Goal: Information Seeking & Learning: Learn about a topic

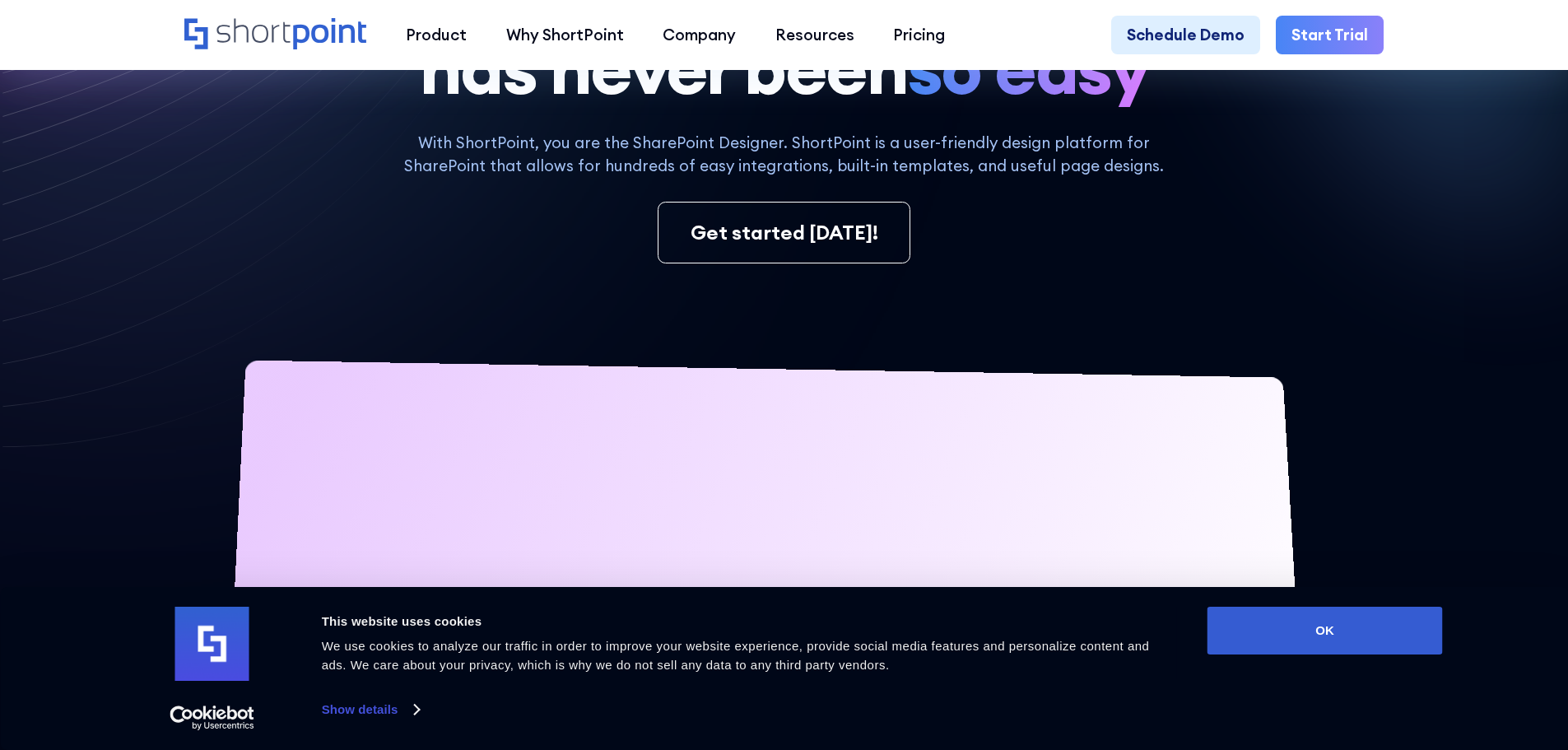
scroll to position [329, 0]
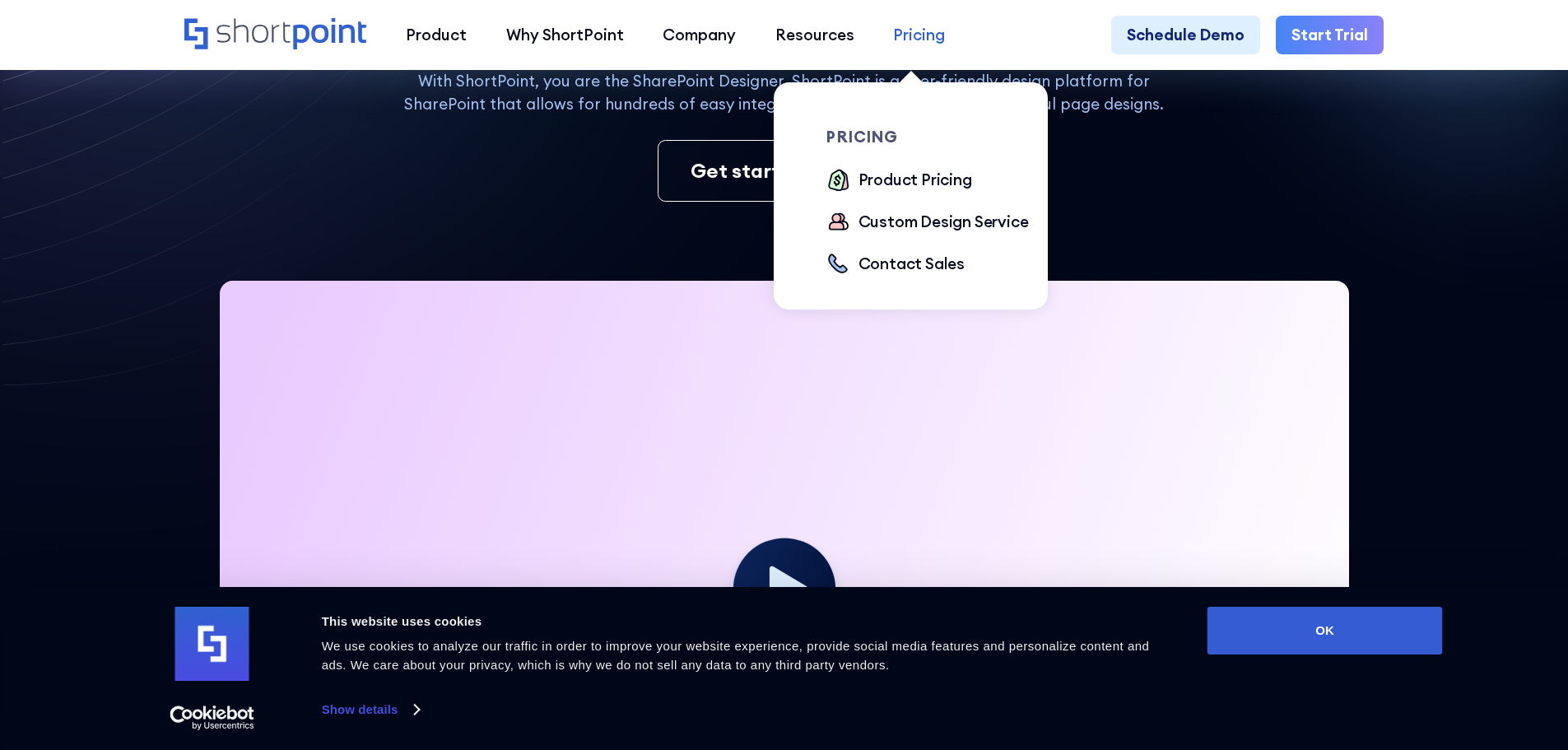
click at [897, 50] on link "Pricing" at bounding box center [919, 35] width 91 height 40
click at [892, 186] on div "Product Pricing" at bounding box center [915, 180] width 114 height 24
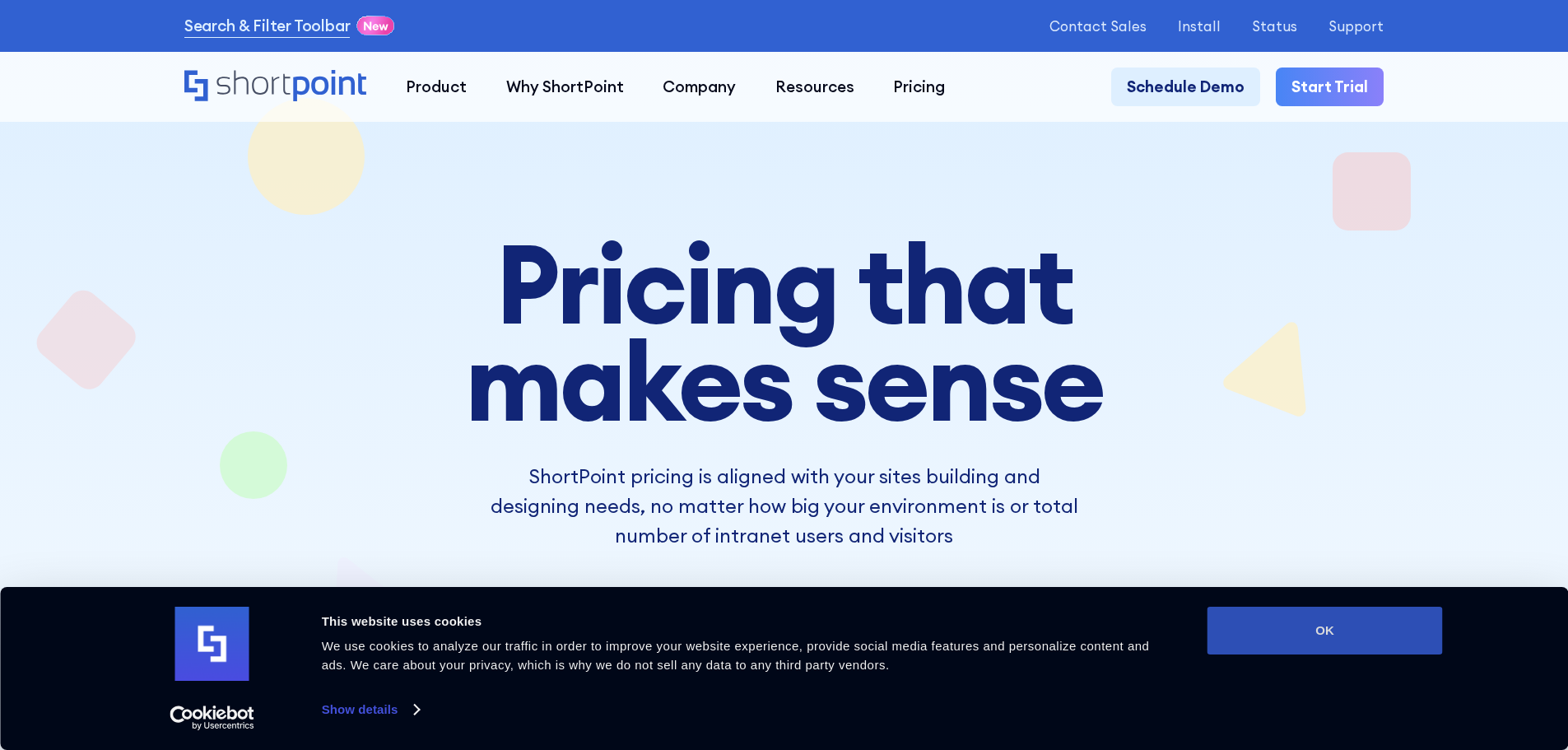
click at [1346, 633] on button "OK" at bounding box center [1325, 631] width 235 height 48
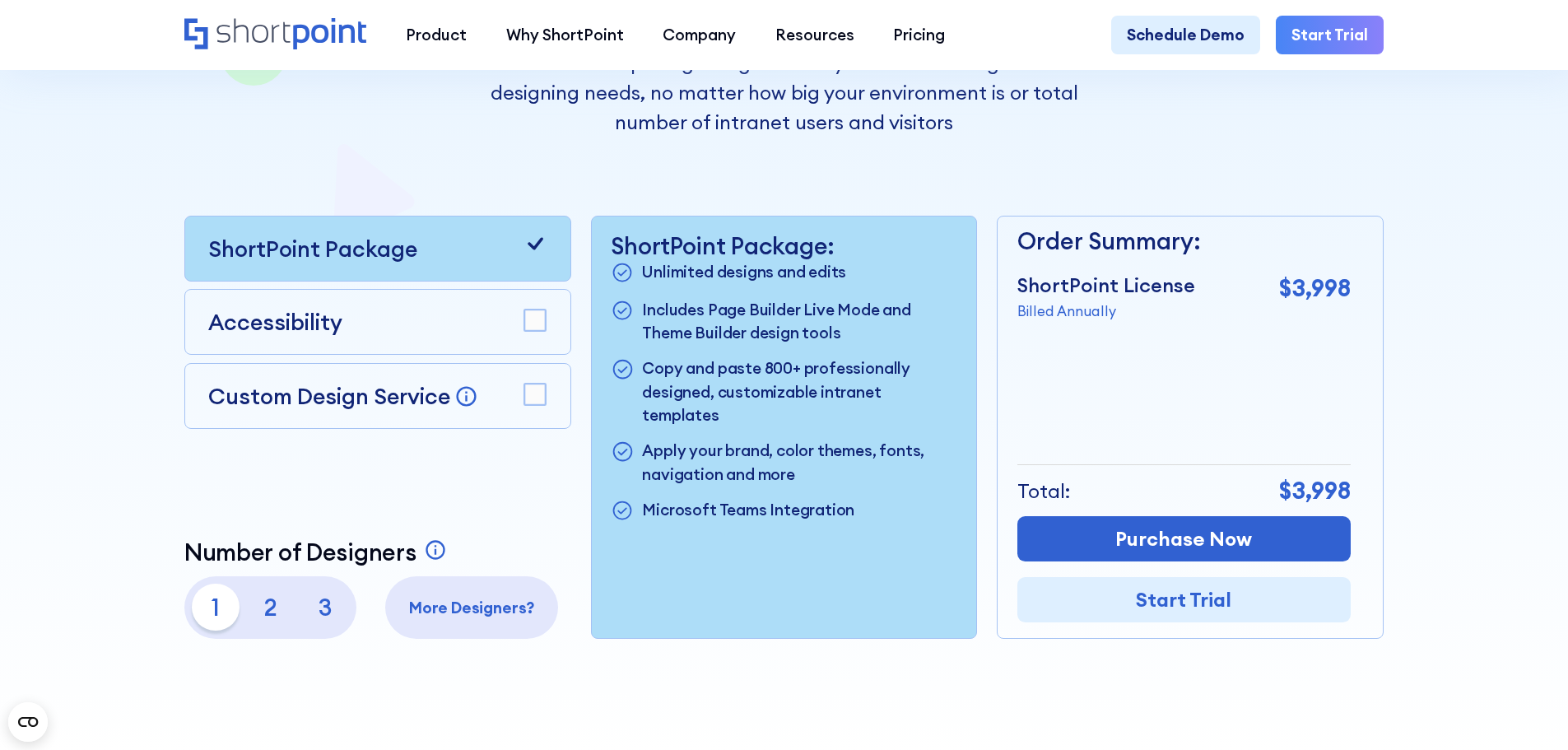
scroll to position [461, 0]
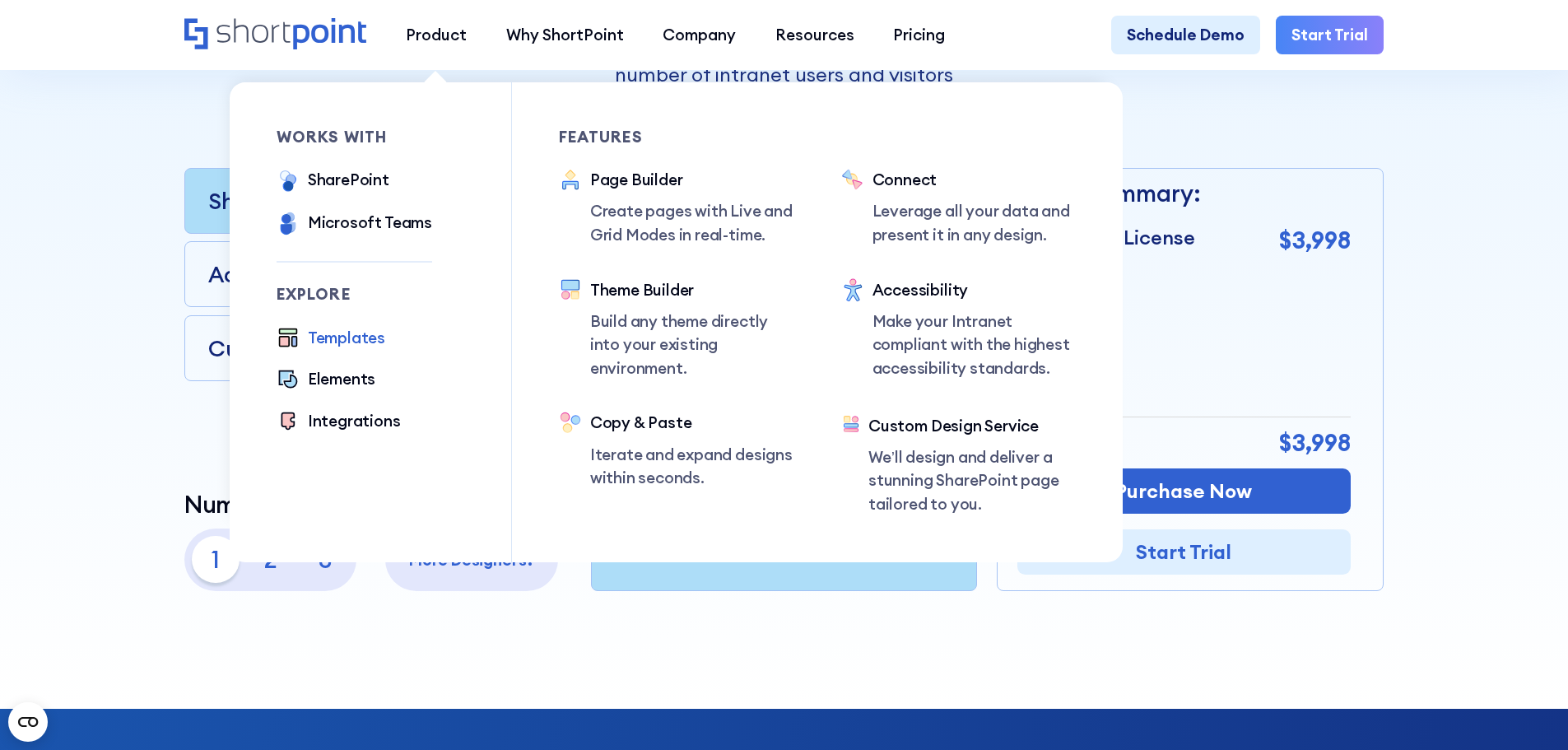
click at [324, 345] on div "Templates" at bounding box center [347, 338] width 78 height 24
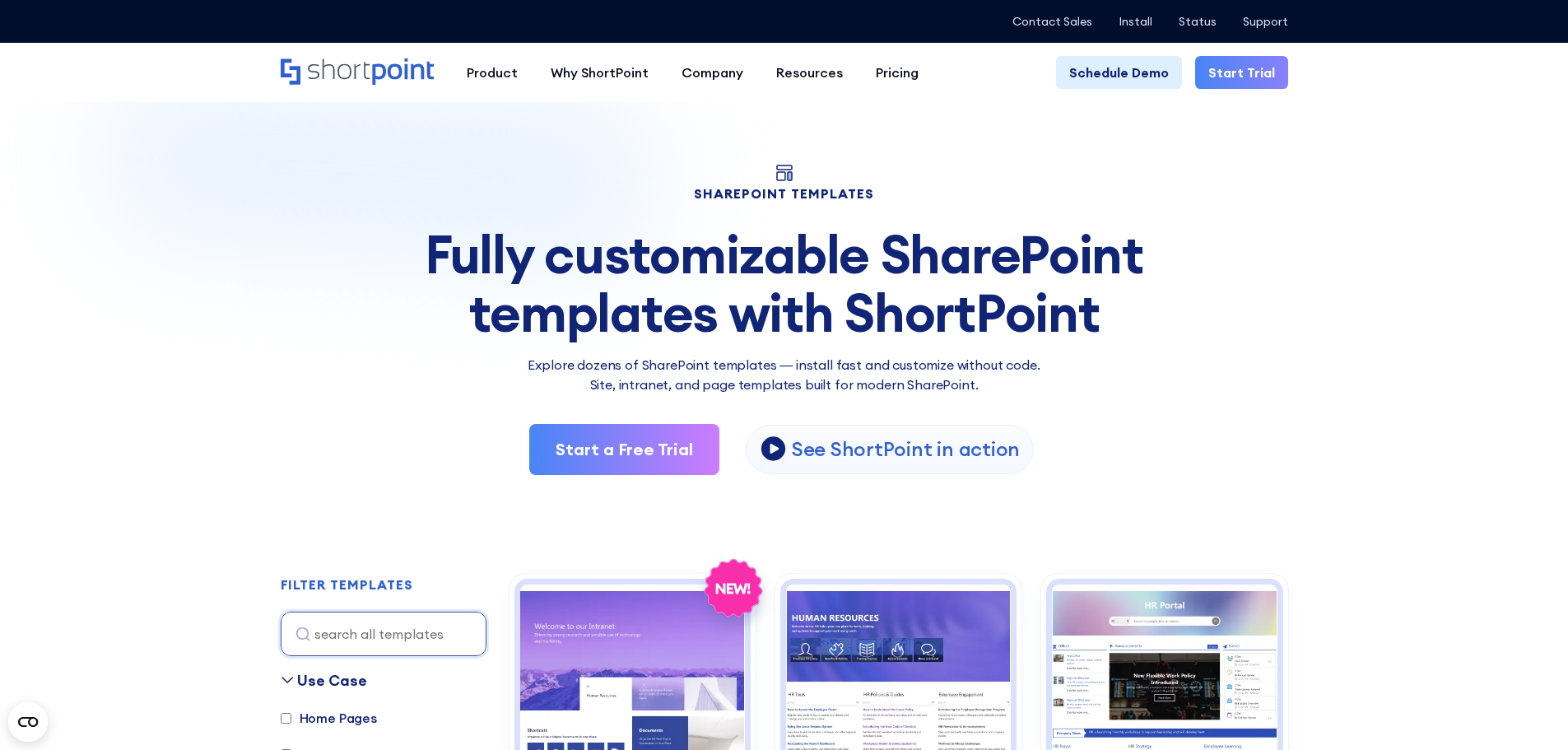
click at [291, 323] on div "Fully customizable SharePoint templates with ShortPoint" at bounding box center [784, 284] width 1008 height 117
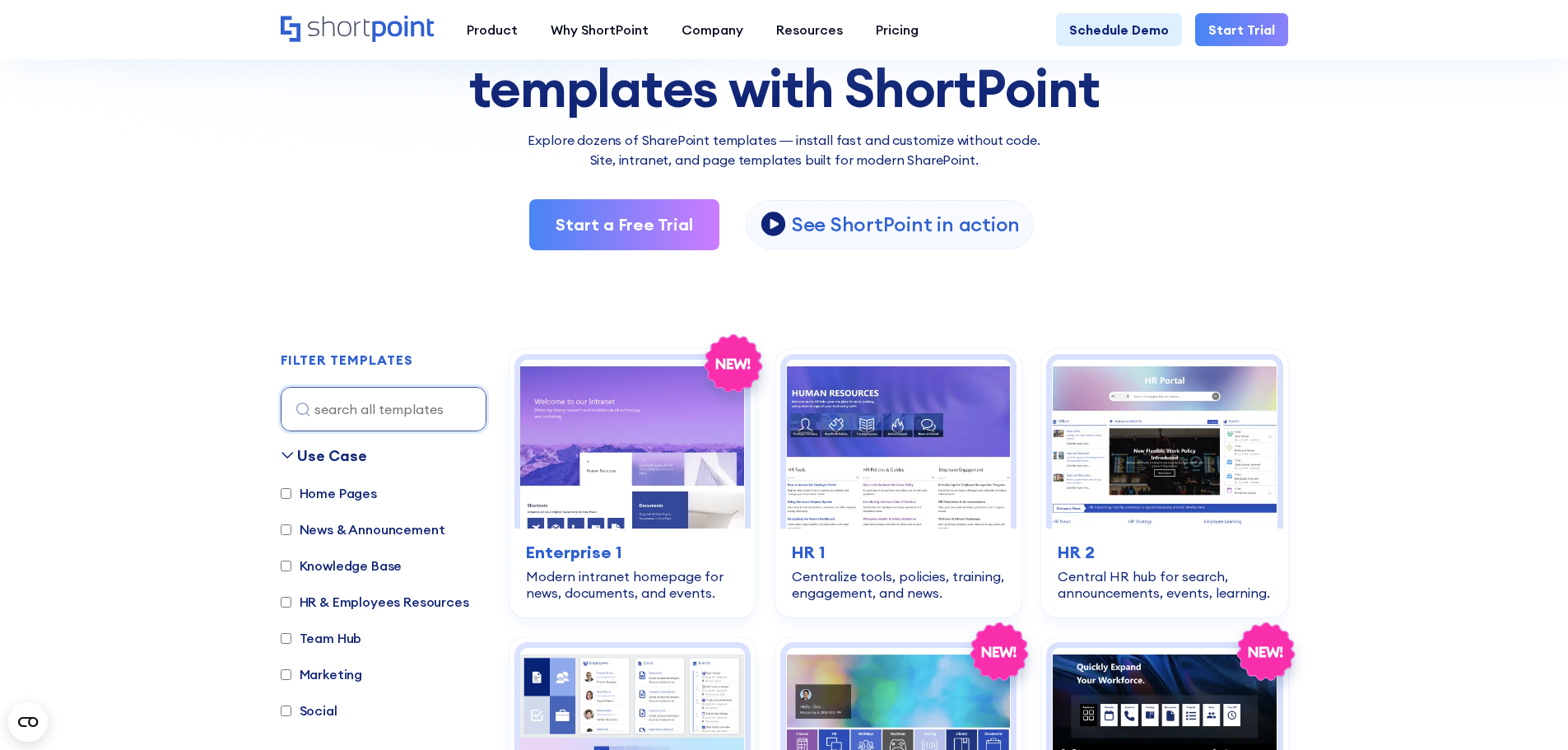
scroll to position [362, 0]
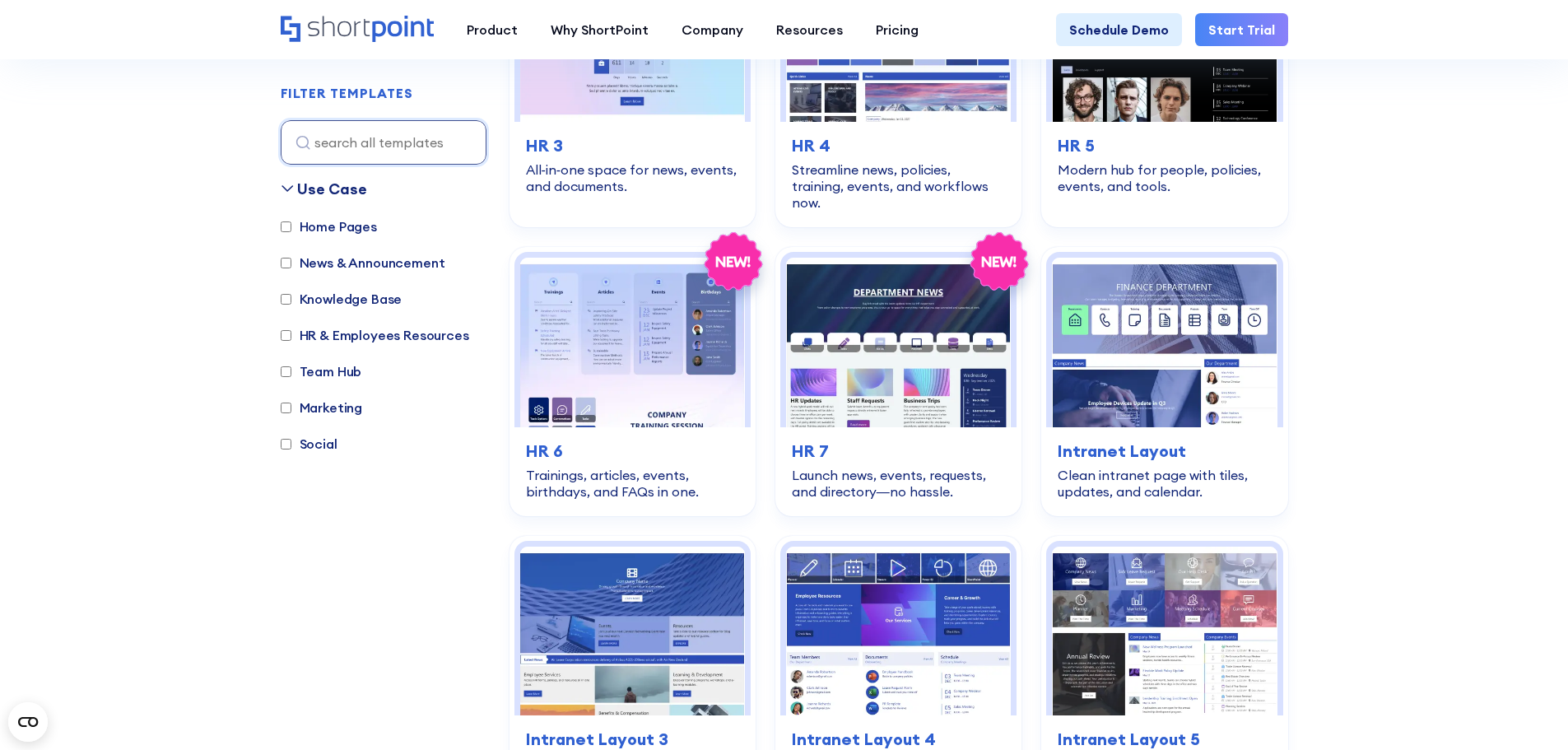
scroll to position [923, 0]
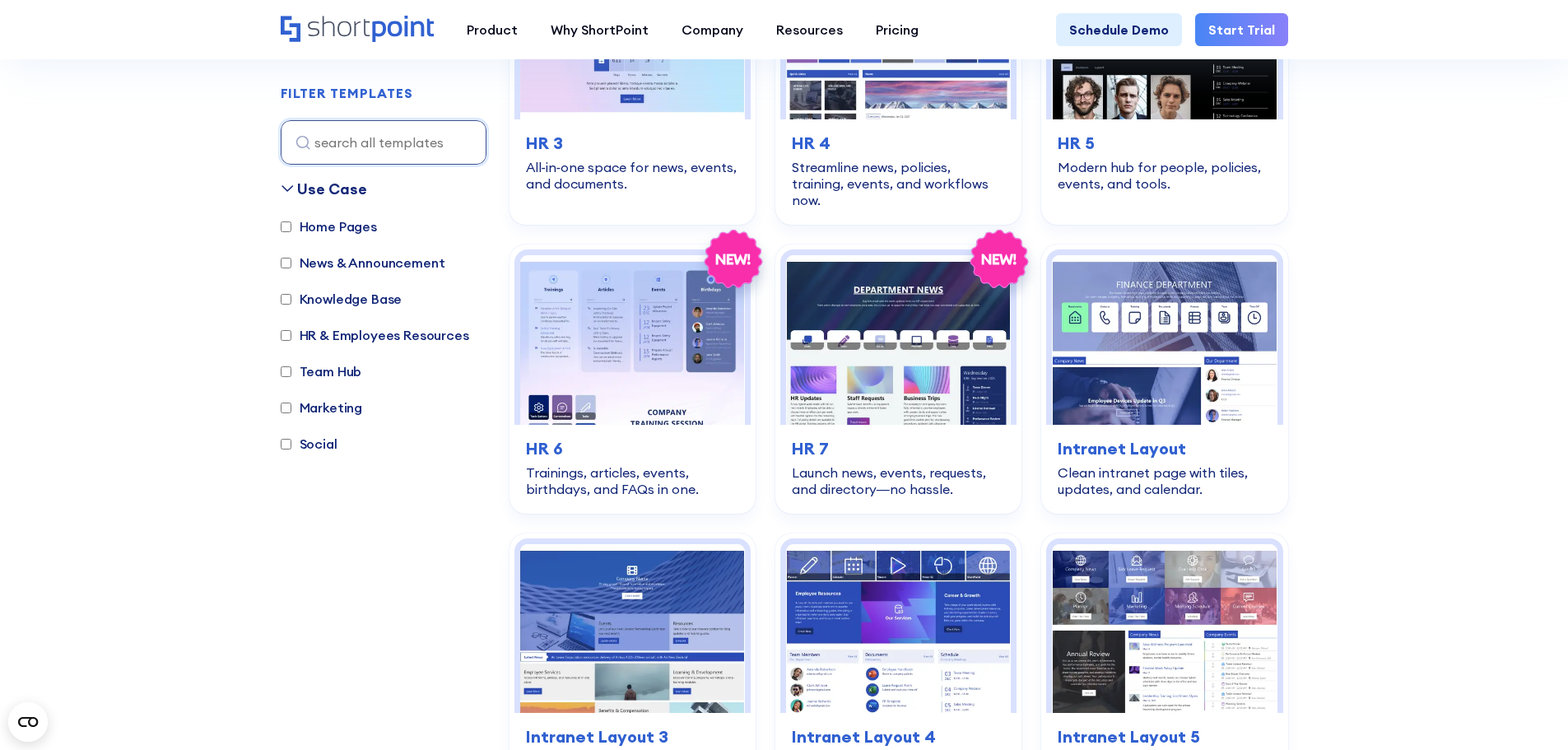
click at [295, 345] on div "HR & Employees Resources" at bounding box center [375, 337] width 188 height 23
click at [284, 337] on input "HR & Employees Resources" at bounding box center [285, 335] width 11 height 11
checkbox input "true"
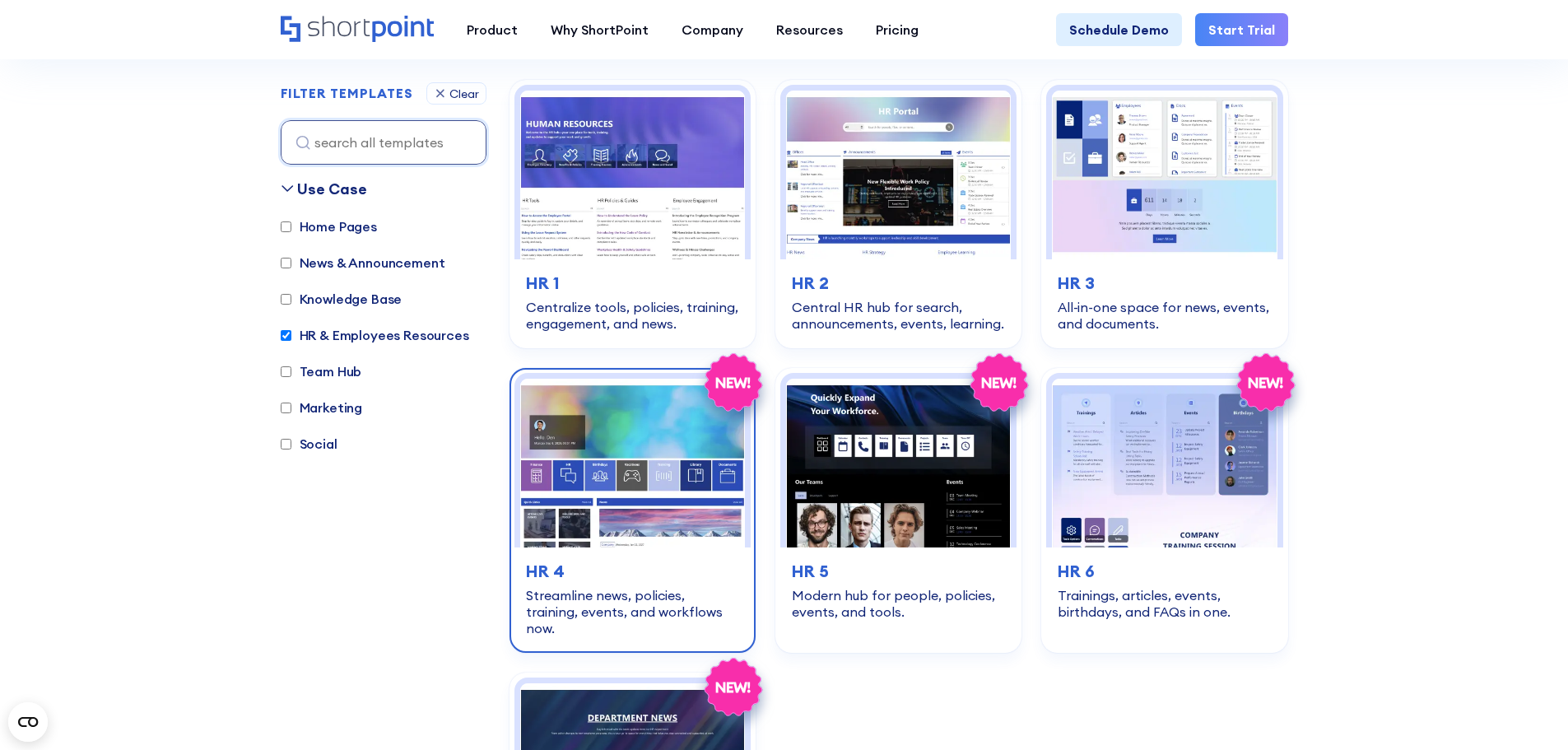
scroll to position [492, 0]
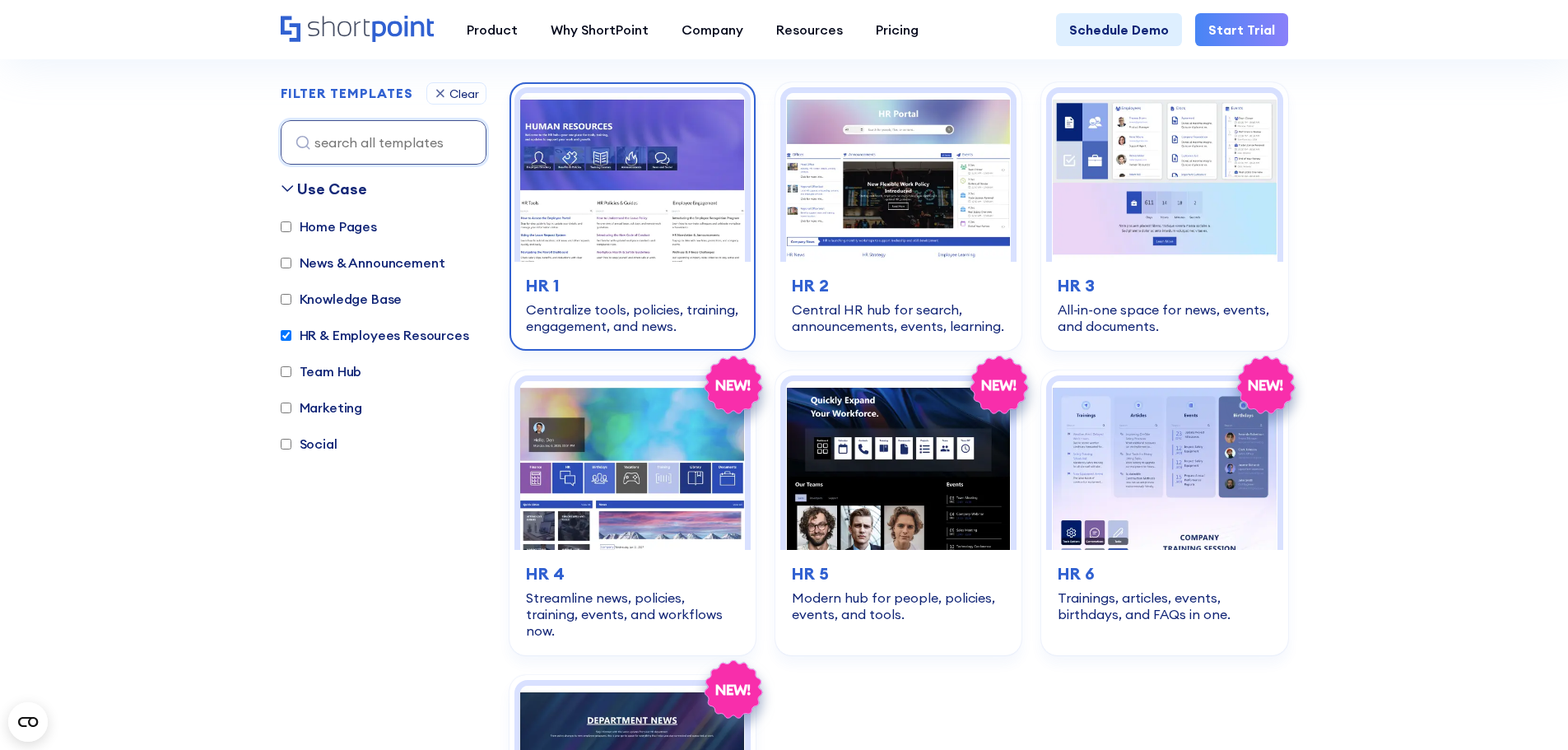
click at [638, 171] on img at bounding box center [632, 178] width 224 height 169
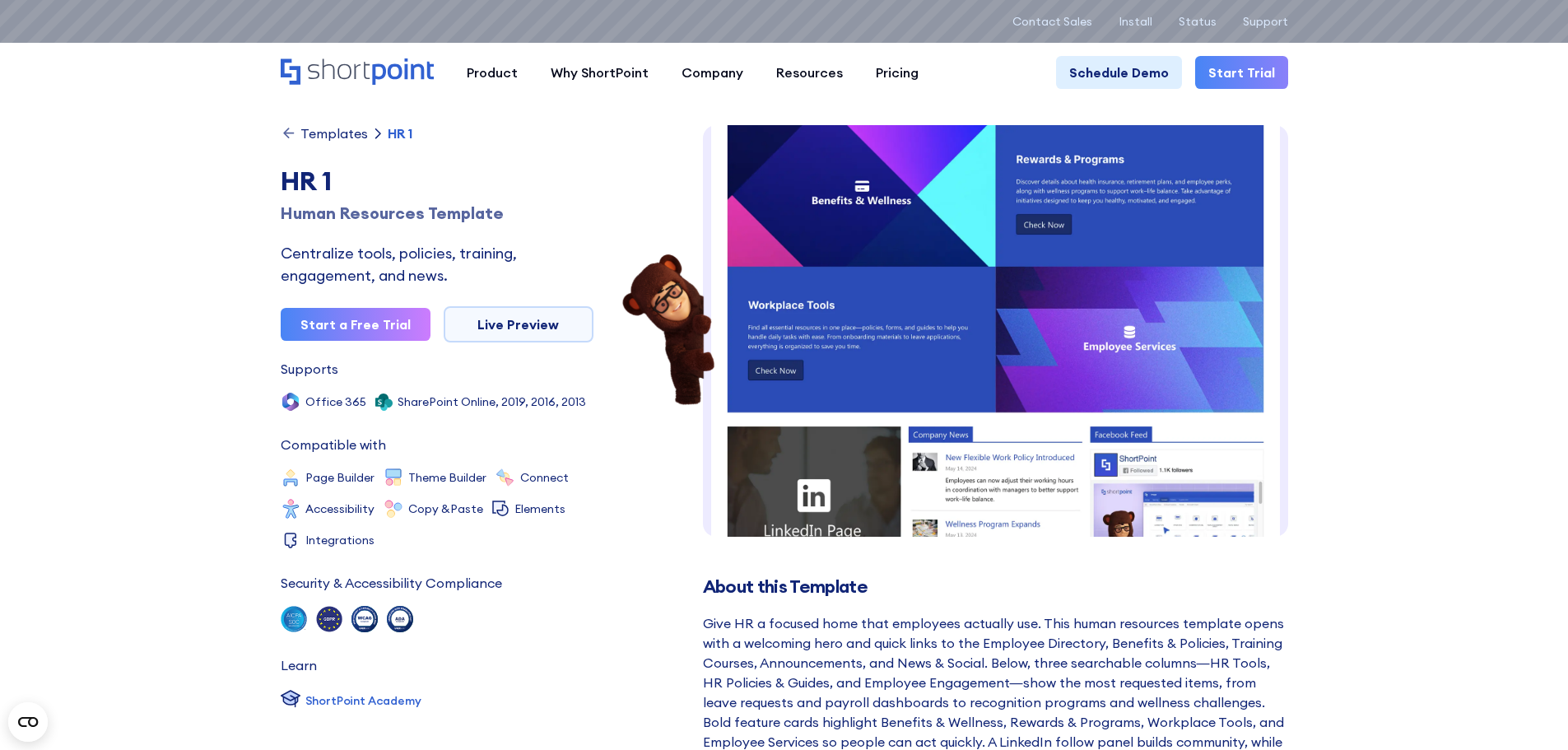
scroll to position [597, 0]
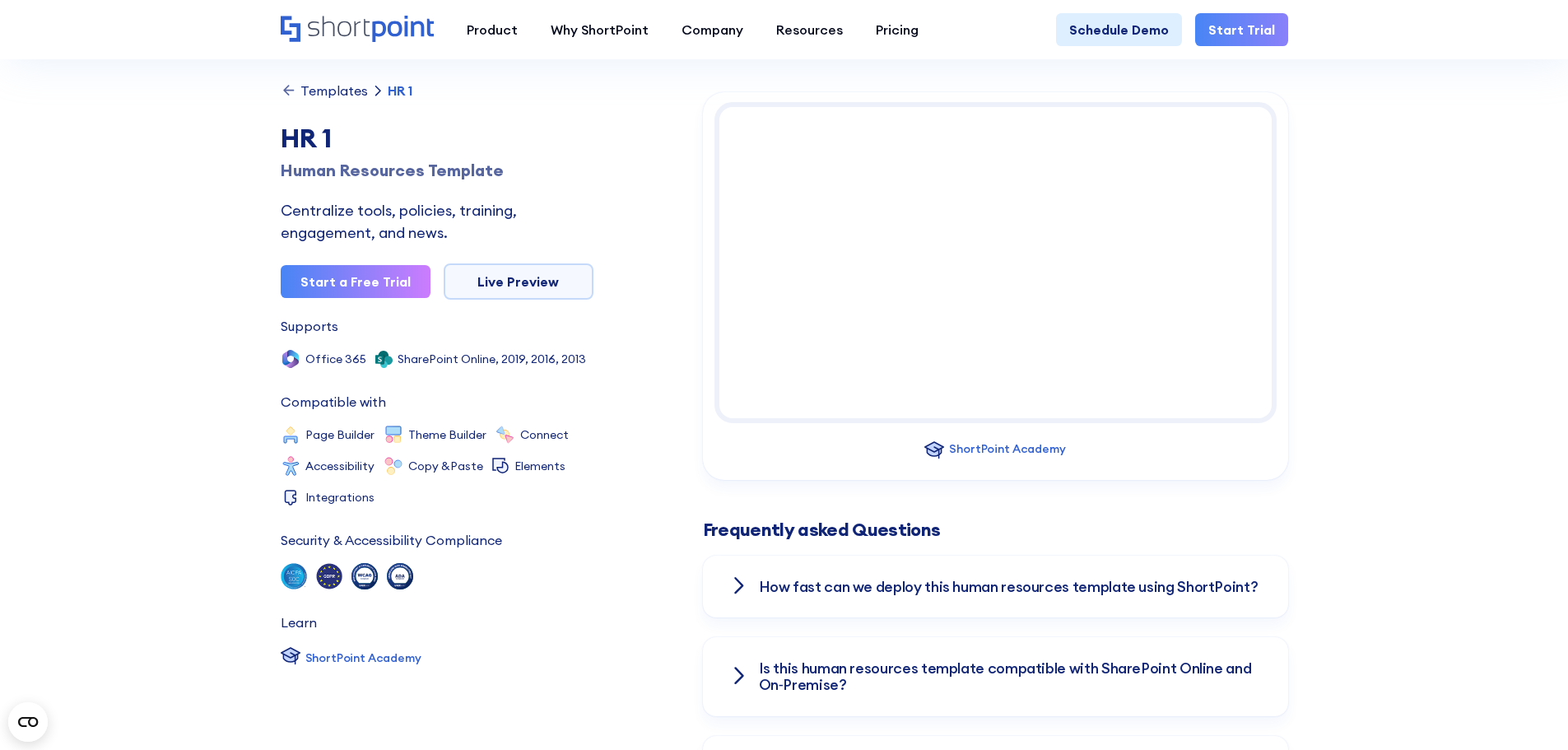
scroll to position [1845, 0]
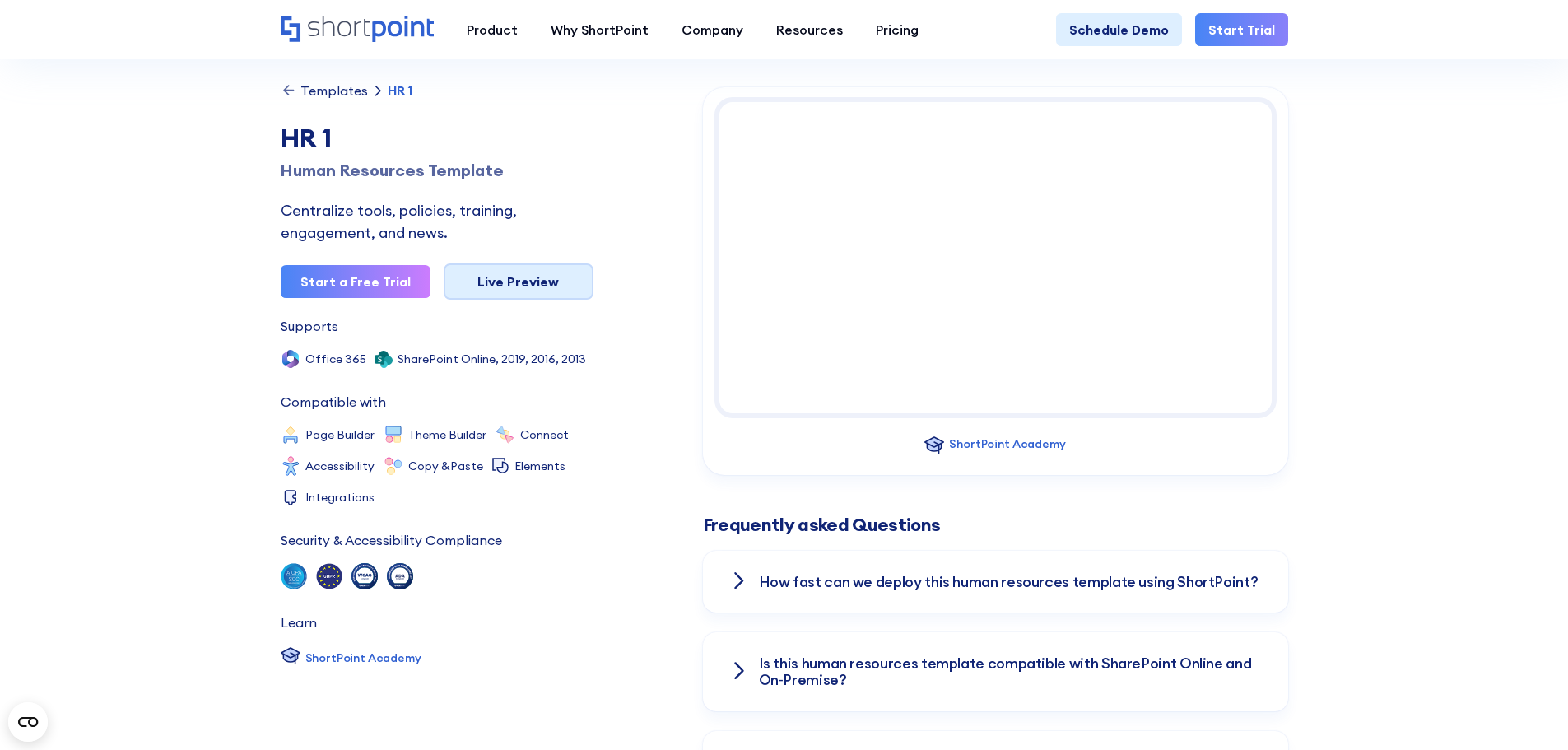
click at [518, 284] on link "Live Preview" at bounding box center [518, 281] width 150 height 36
click at [333, 86] on div "Templates" at bounding box center [334, 90] width 68 height 14
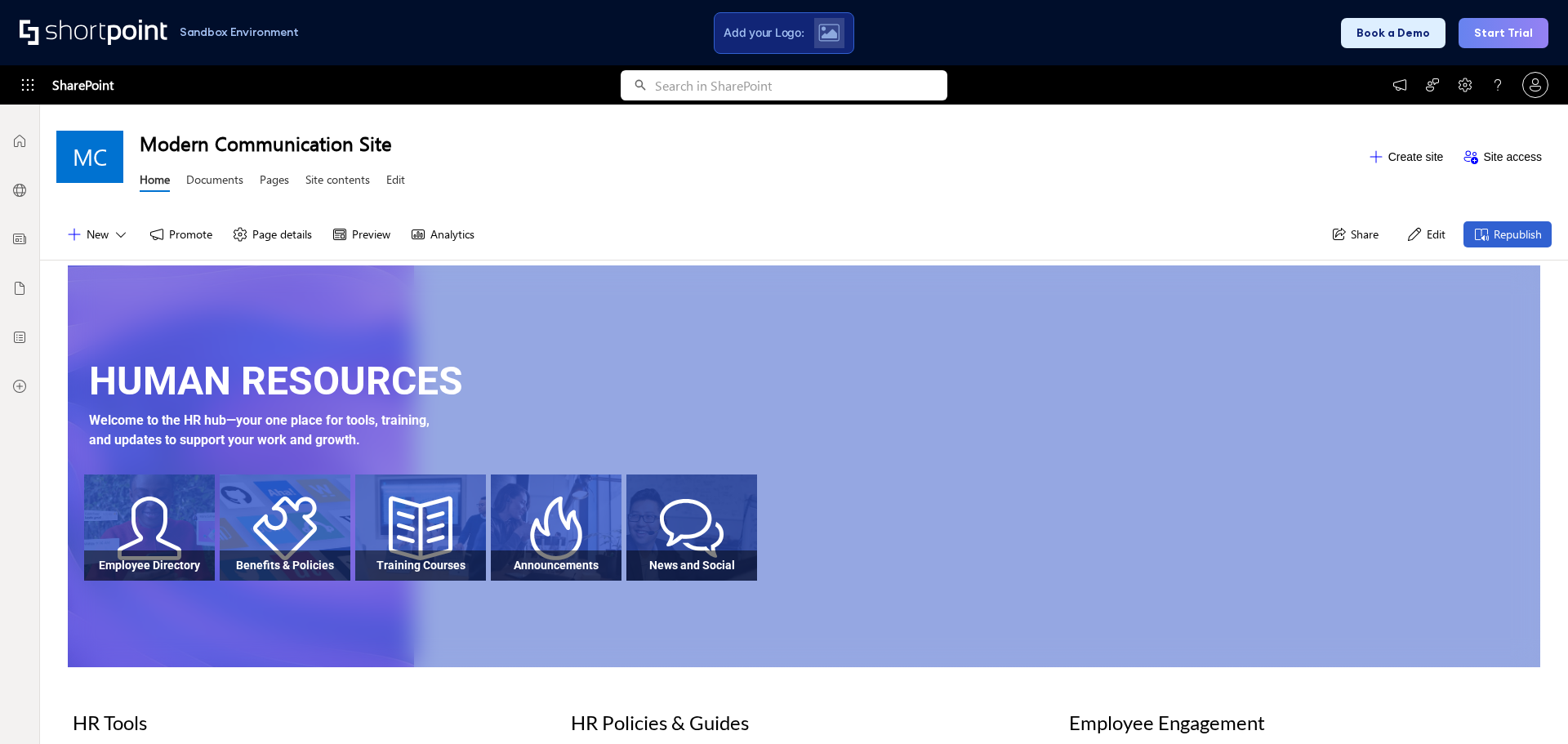
scroll to position [13, 13]
click at [263, 540] on div at bounding box center [285, 542] width 131 height 76
click at [1053, 196] on div "Modern Communication Site Home Documents Pages Site contents Edit" at bounding box center [748, 156] width 1218 height 80
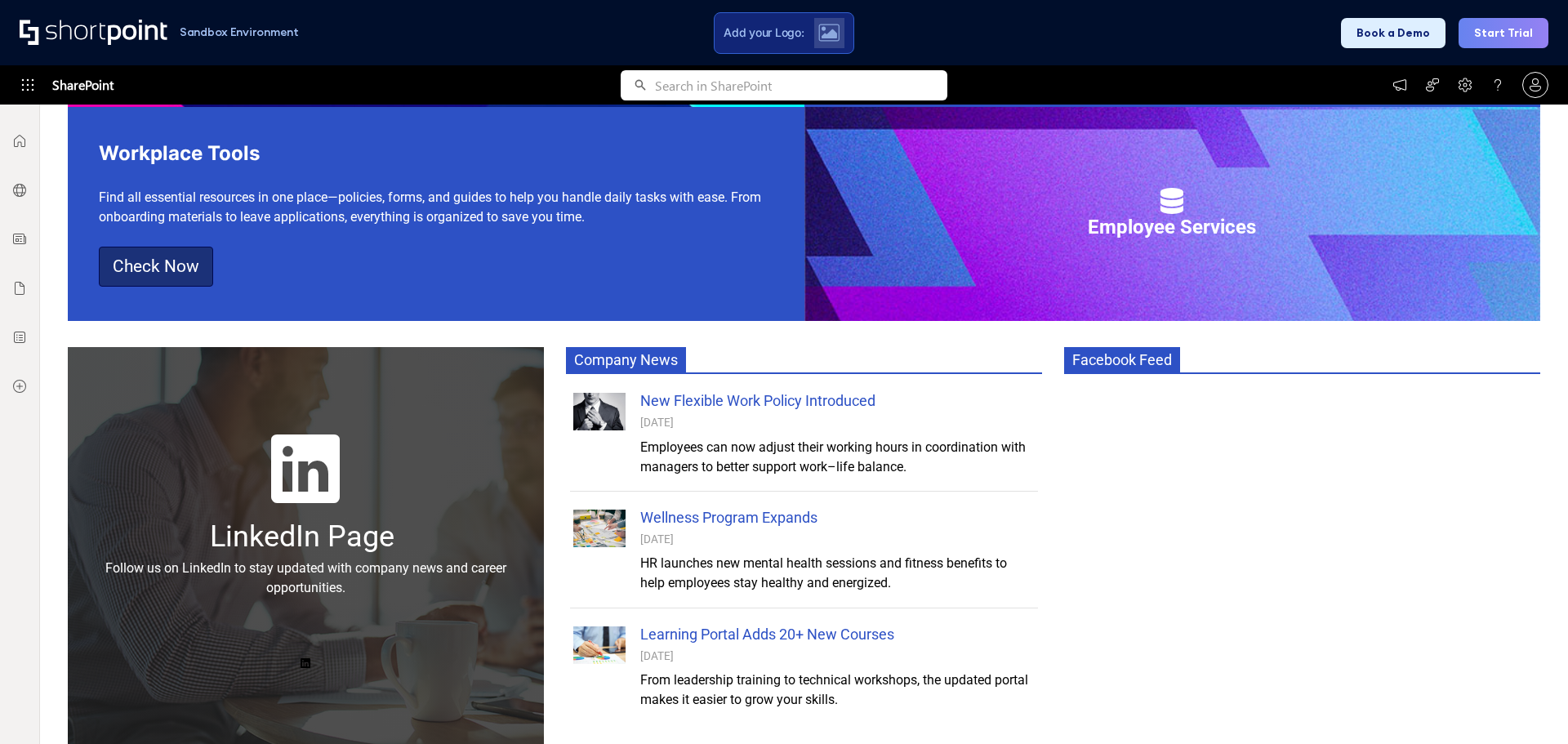
scroll to position [1116, 0]
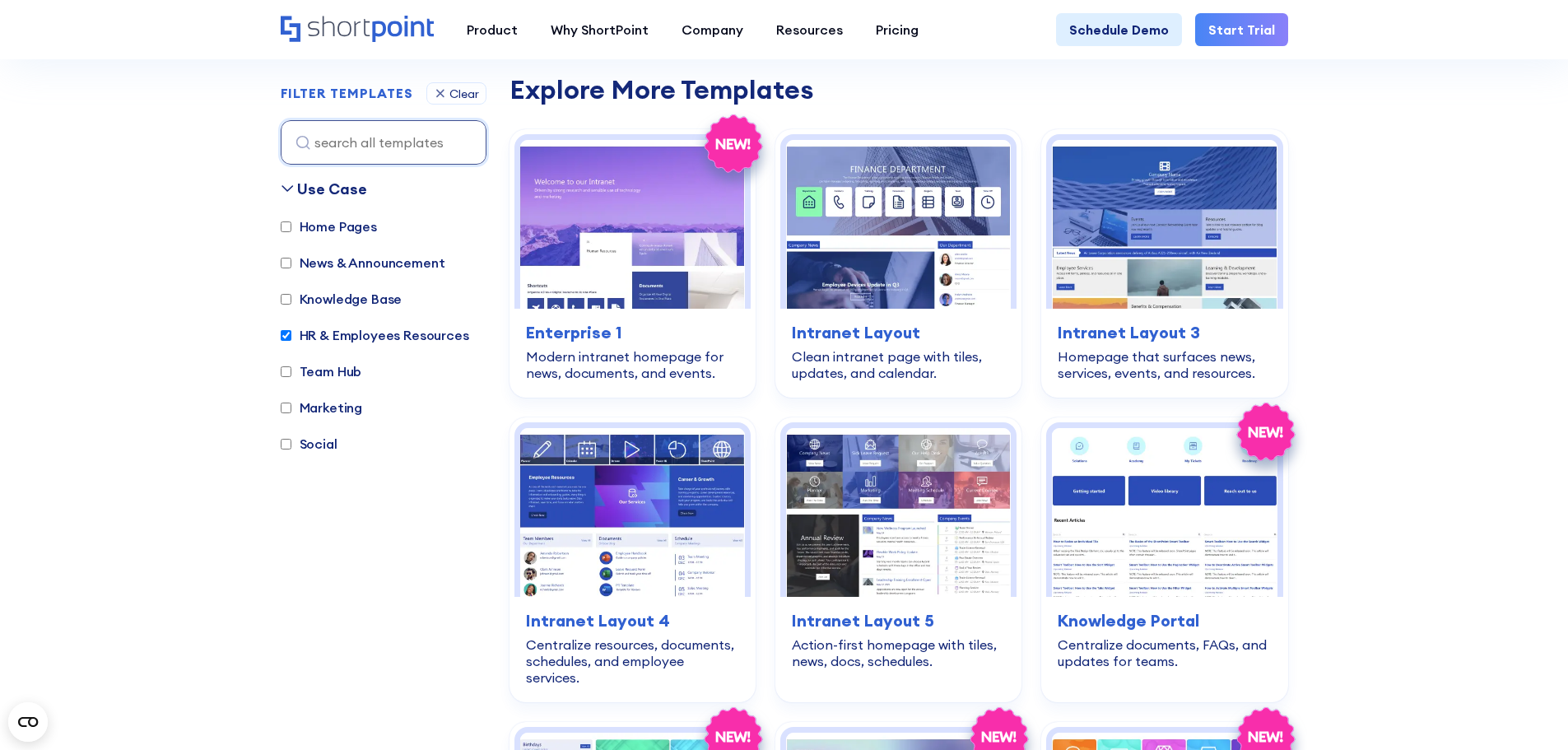
scroll to position [1449, 0]
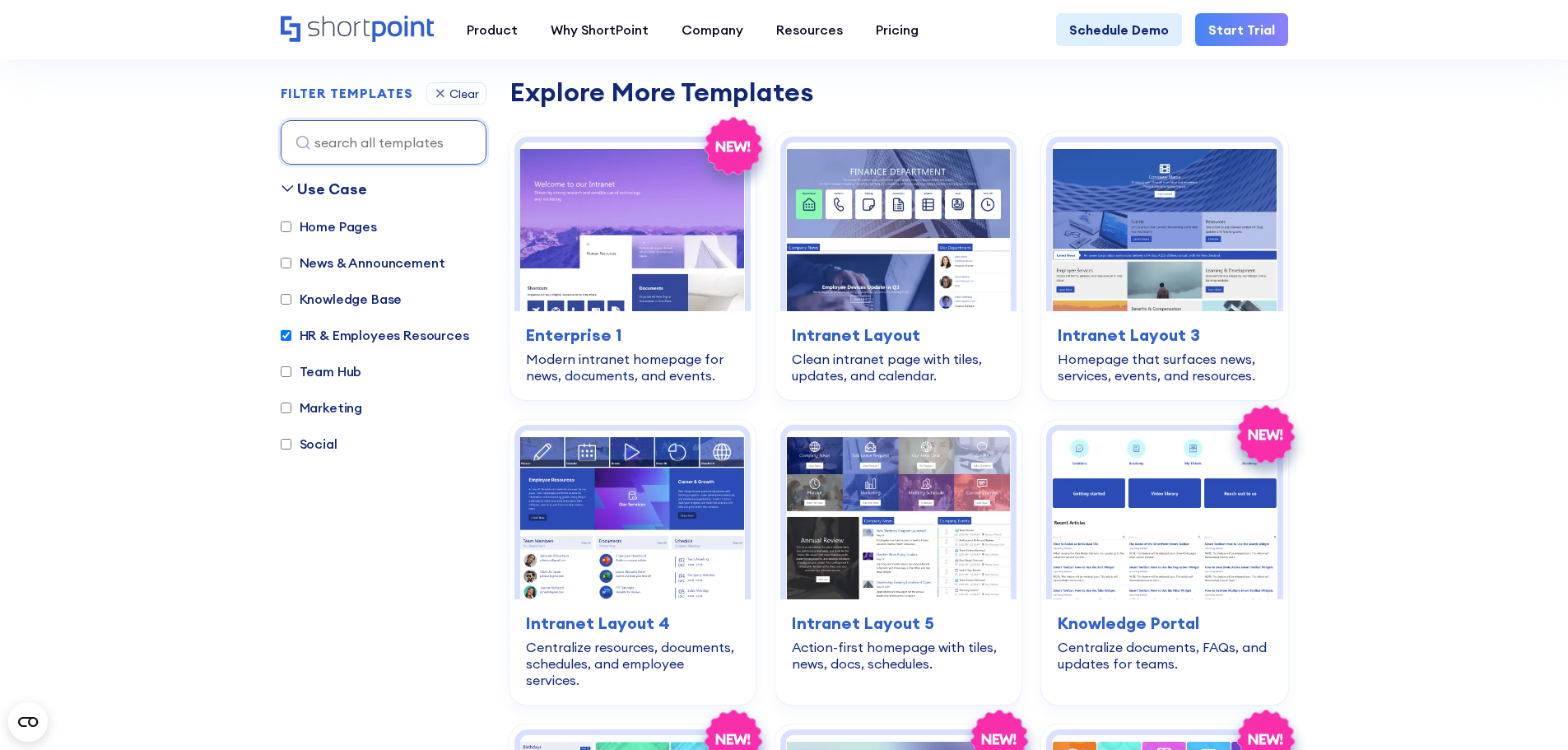
click at [289, 337] on input "HR & Employees Resources" at bounding box center [285, 335] width 11 height 11
checkbox input "false"
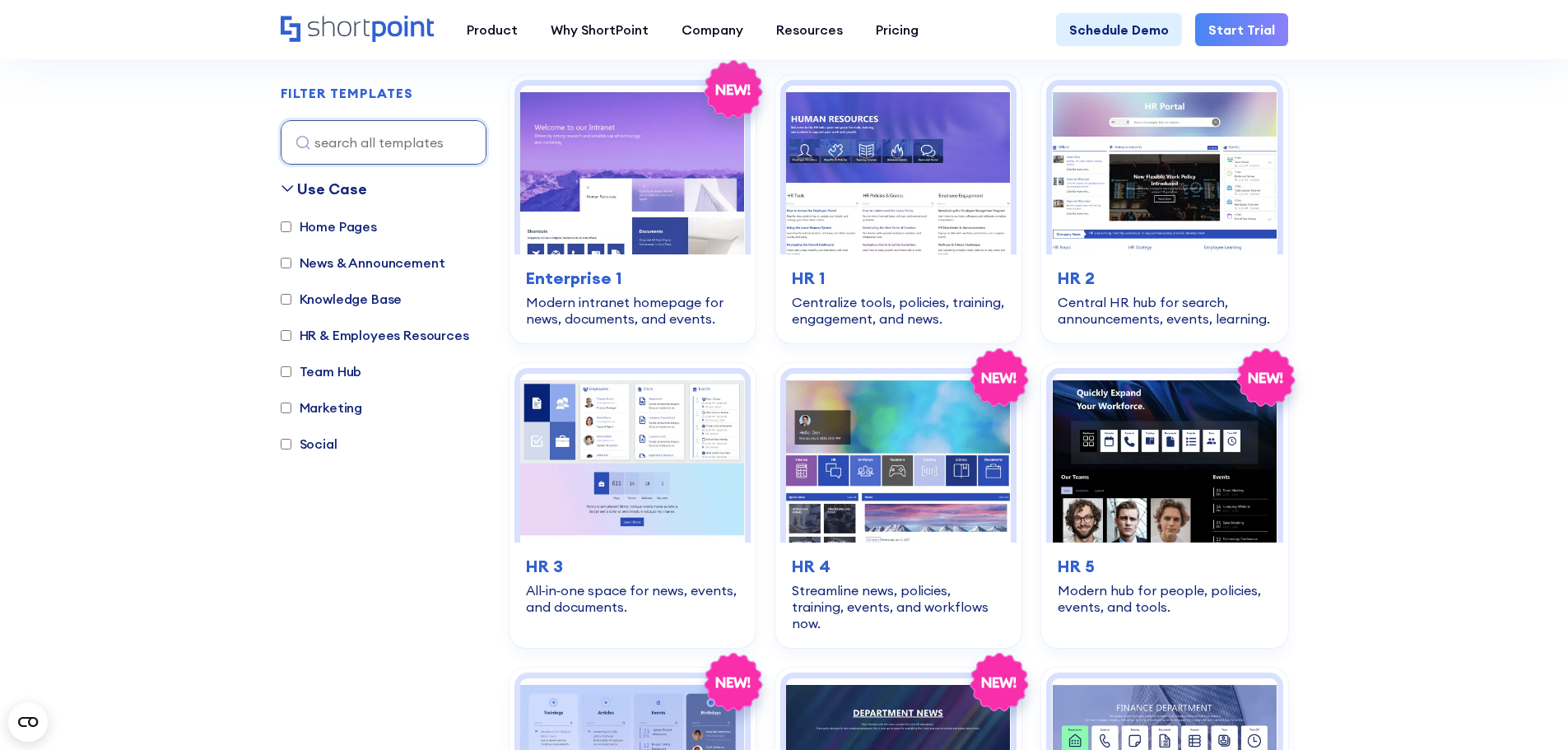
scroll to position [492, 0]
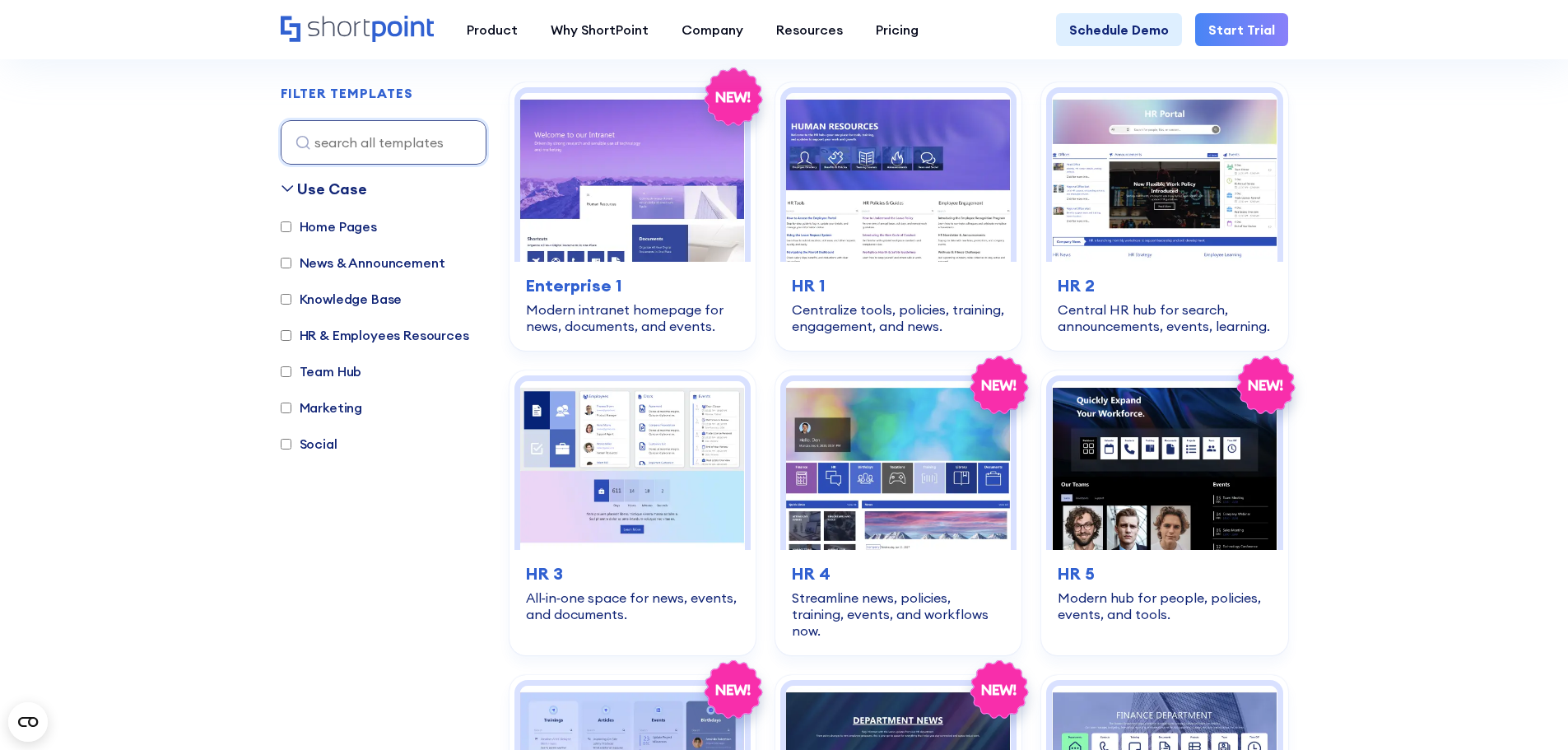
click at [289, 226] on input "Home Pages" at bounding box center [285, 226] width 11 height 11
checkbox input "true"
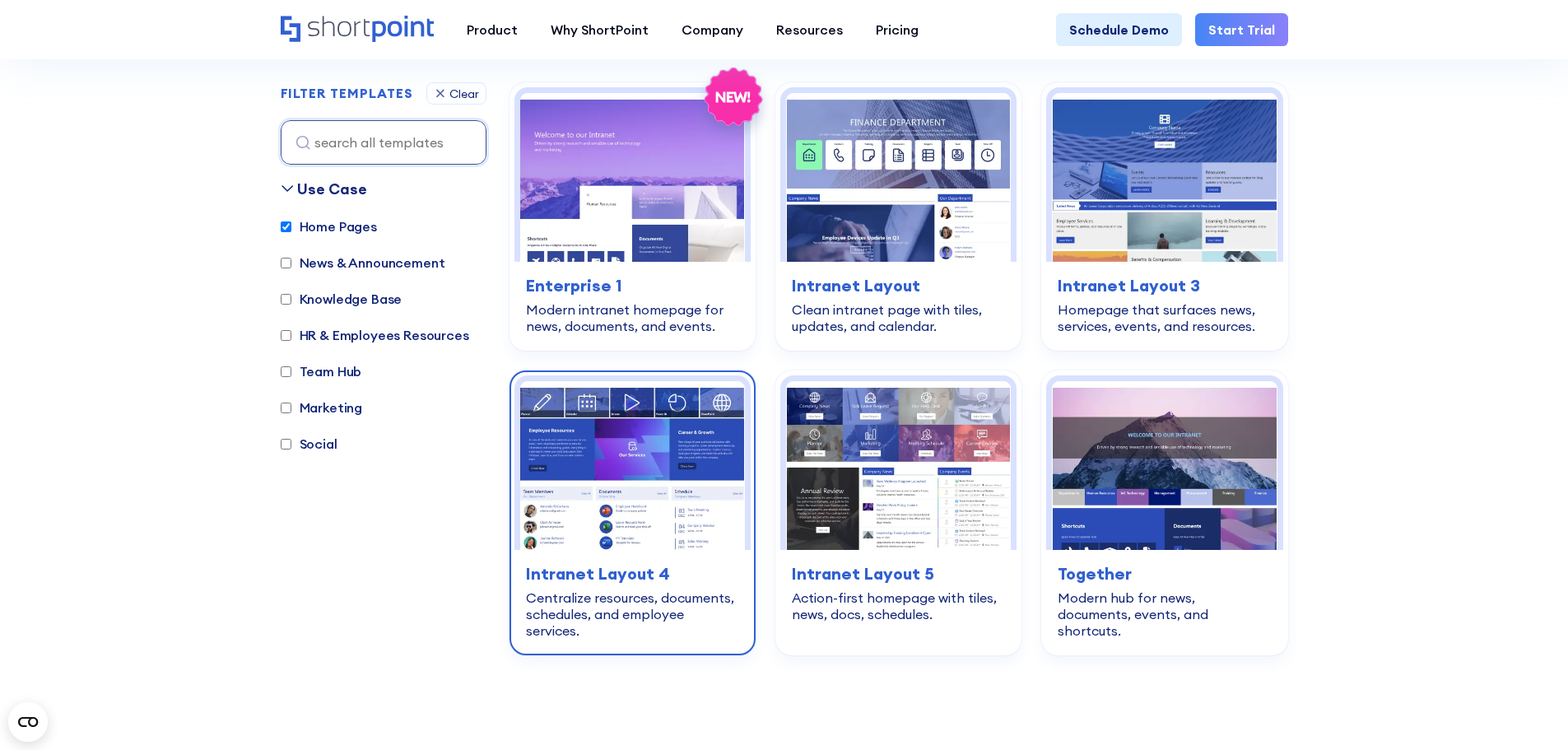
click at [668, 510] on img at bounding box center [632, 466] width 224 height 169
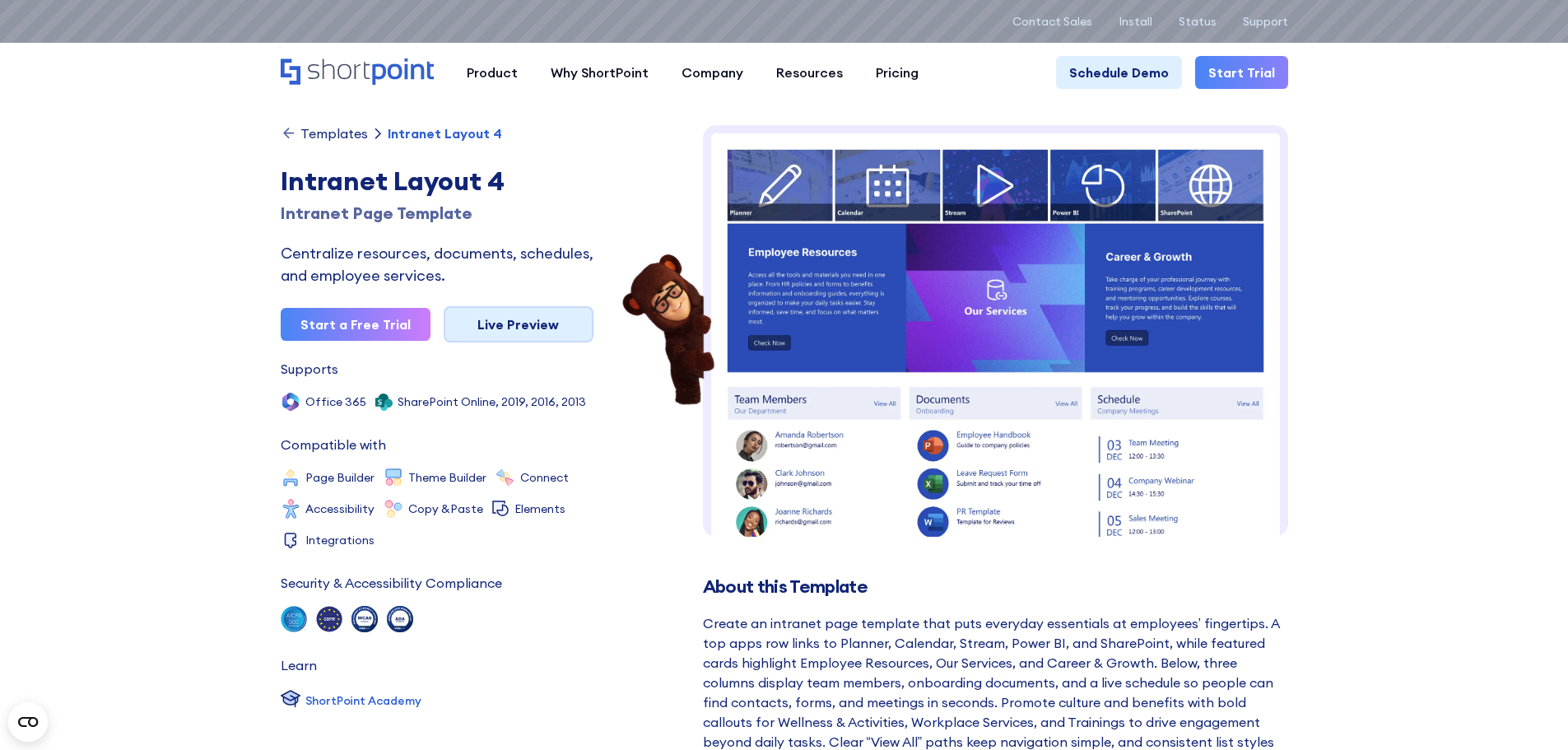
click at [525, 330] on link "Live Preview" at bounding box center [518, 324] width 150 height 36
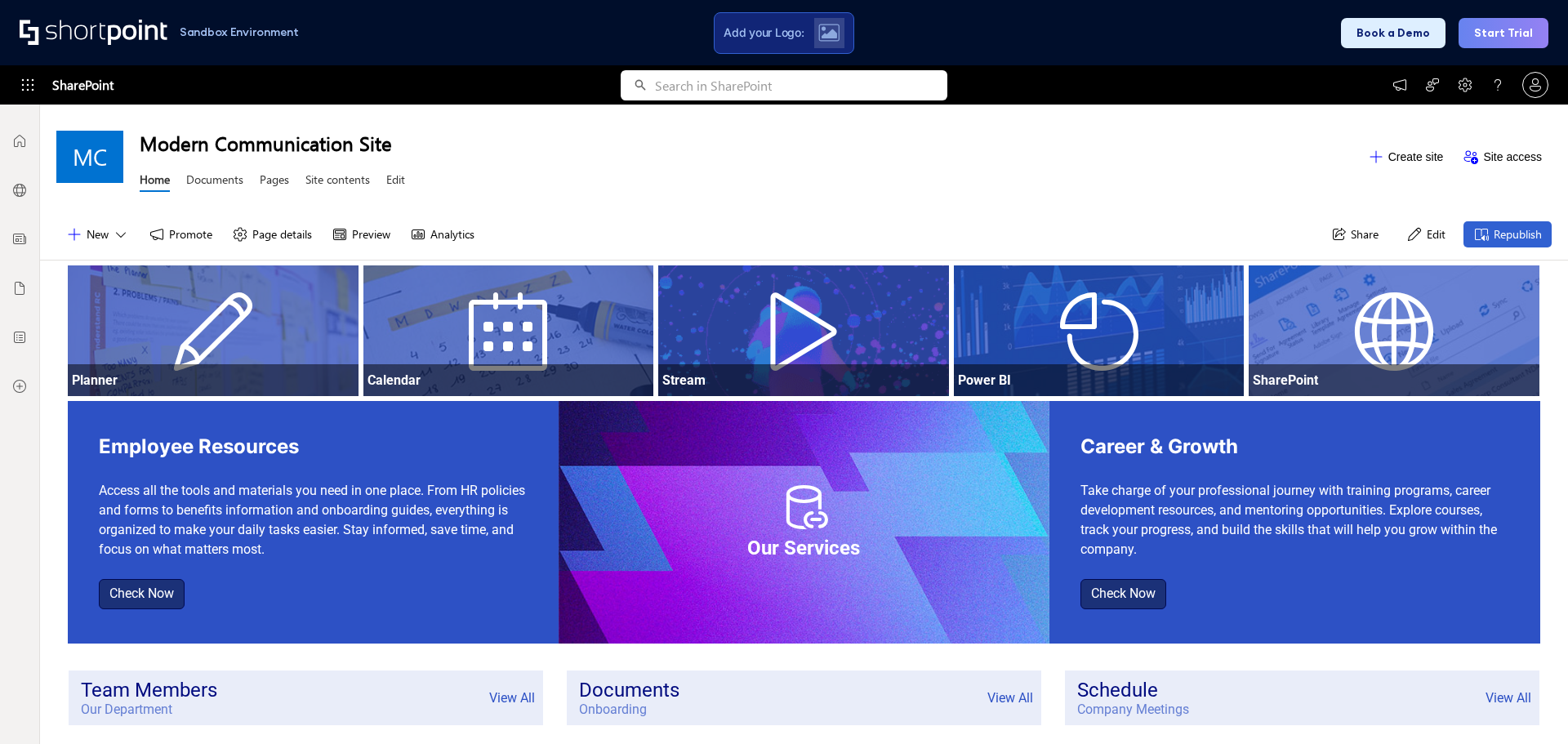
click at [969, 186] on div "Modern Communication Site Home Documents Pages Site contents Edit" at bounding box center [748, 156] width 1218 height 80
click at [819, 164] on div "Modern Communication Site Home Documents Pages Site contents Edit" at bounding box center [748, 156] width 1218 height 80
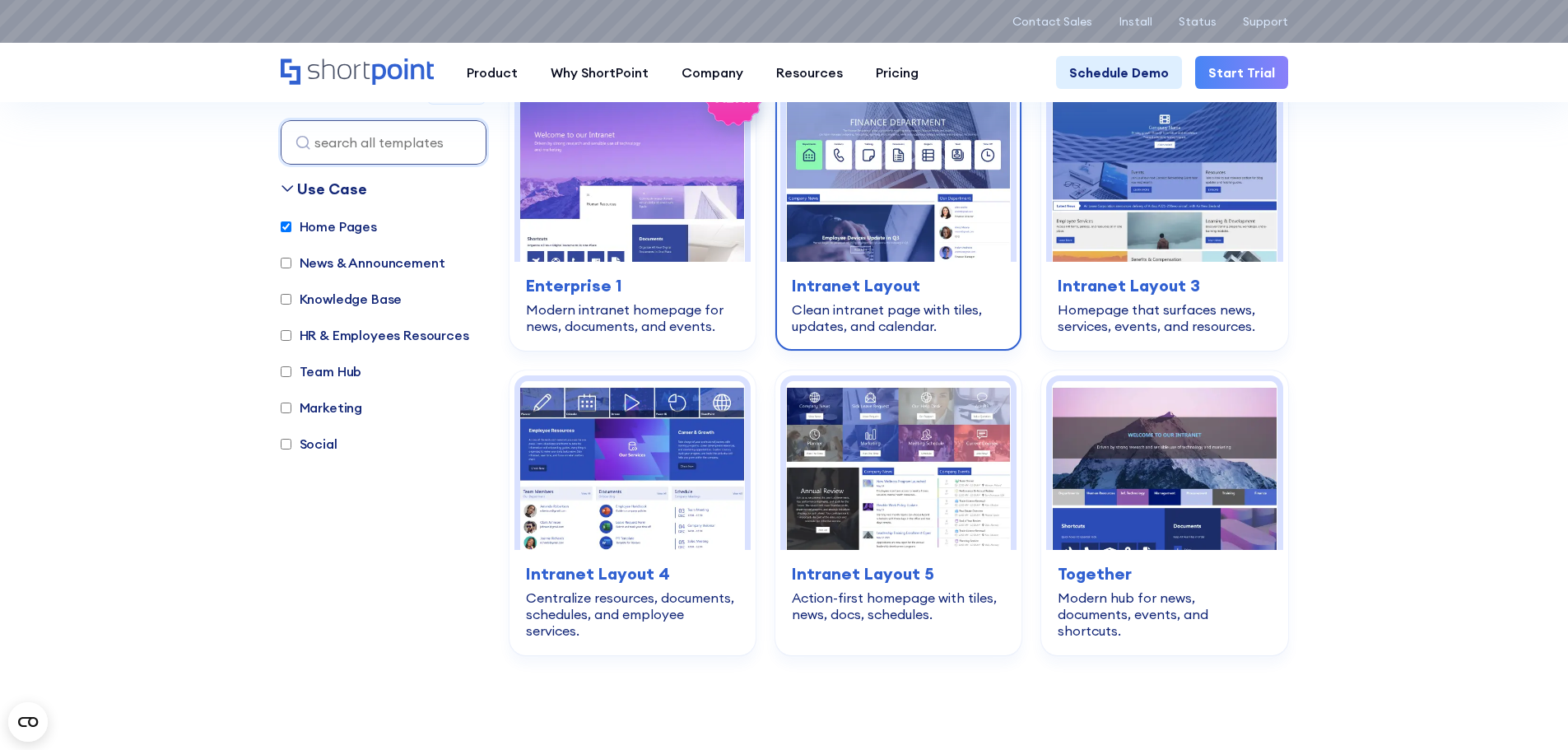
click at [885, 165] on img at bounding box center [898, 178] width 224 height 169
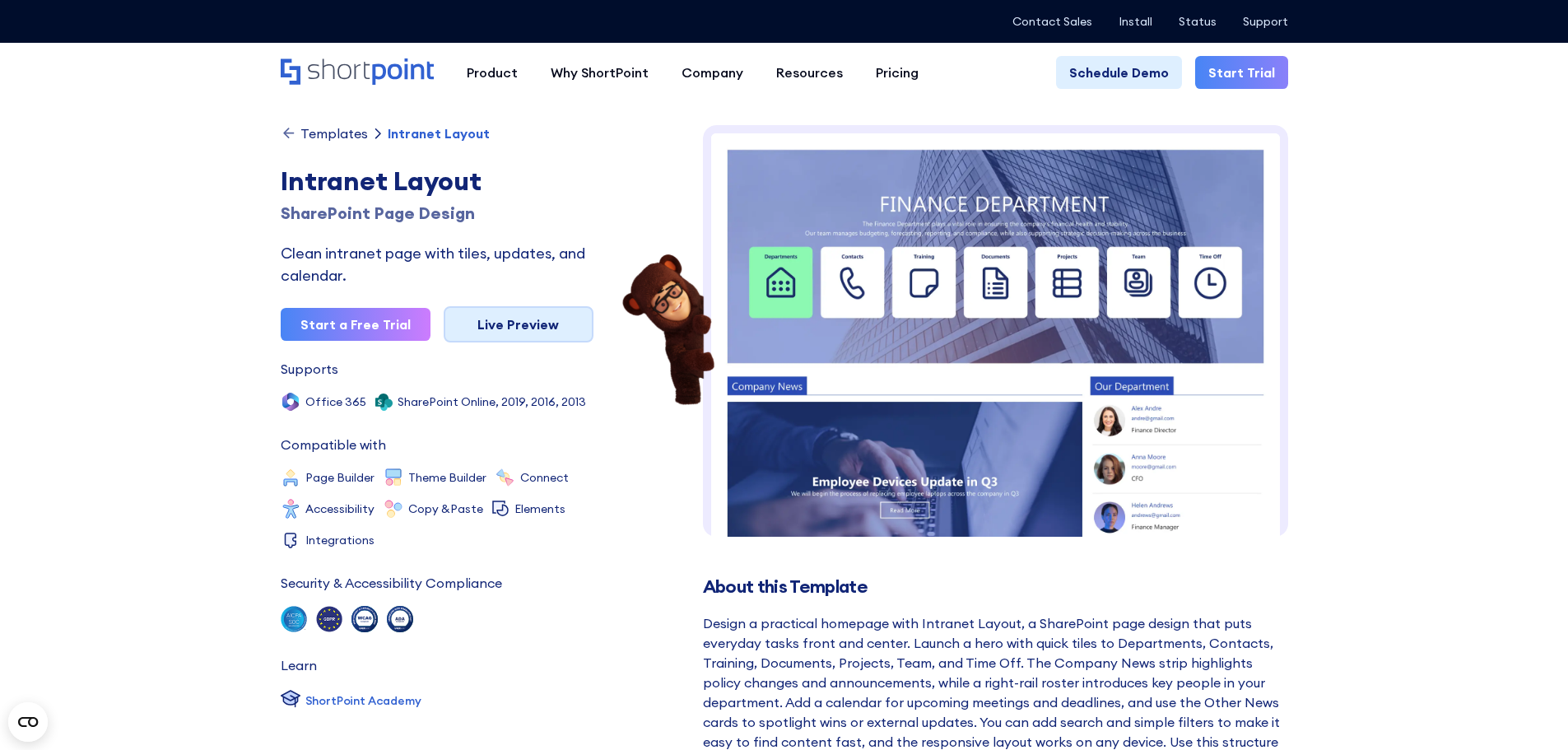
click at [526, 323] on link "Live Preview" at bounding box center [518, 324] width 150 height 36
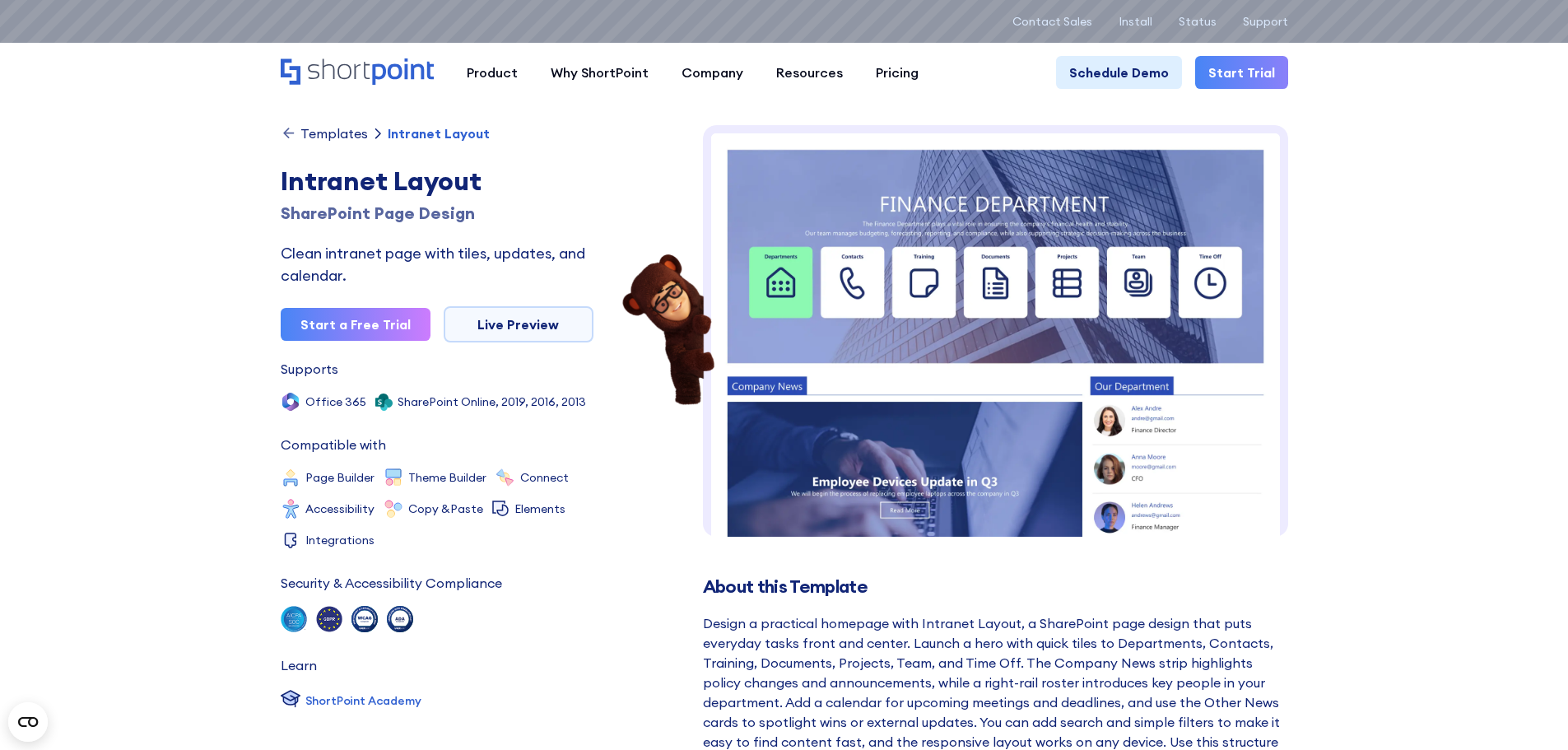
click at [398, 73] on icon "Home" at bounding box center [357, 71] width 153 height 26
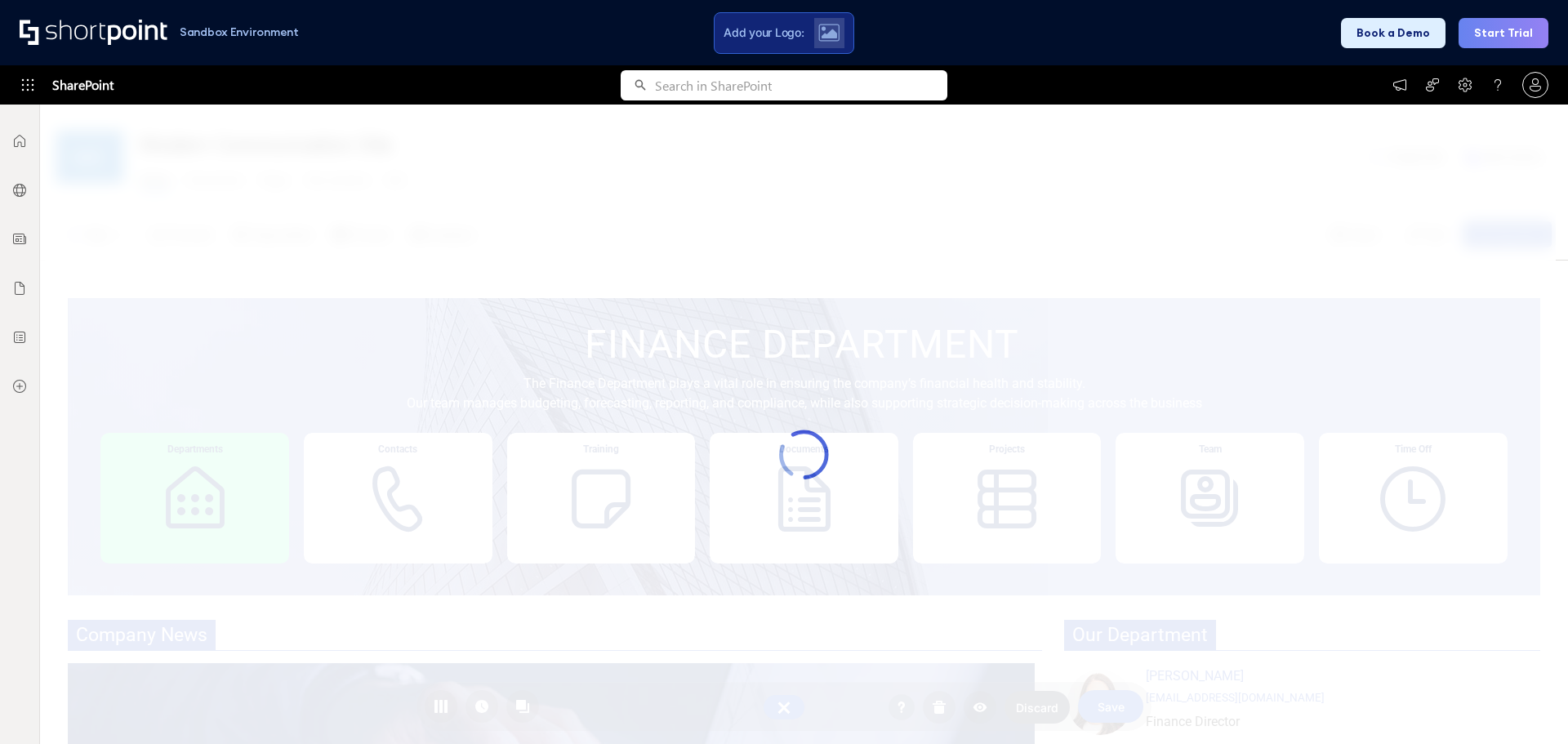
scroll to position [13, 13]
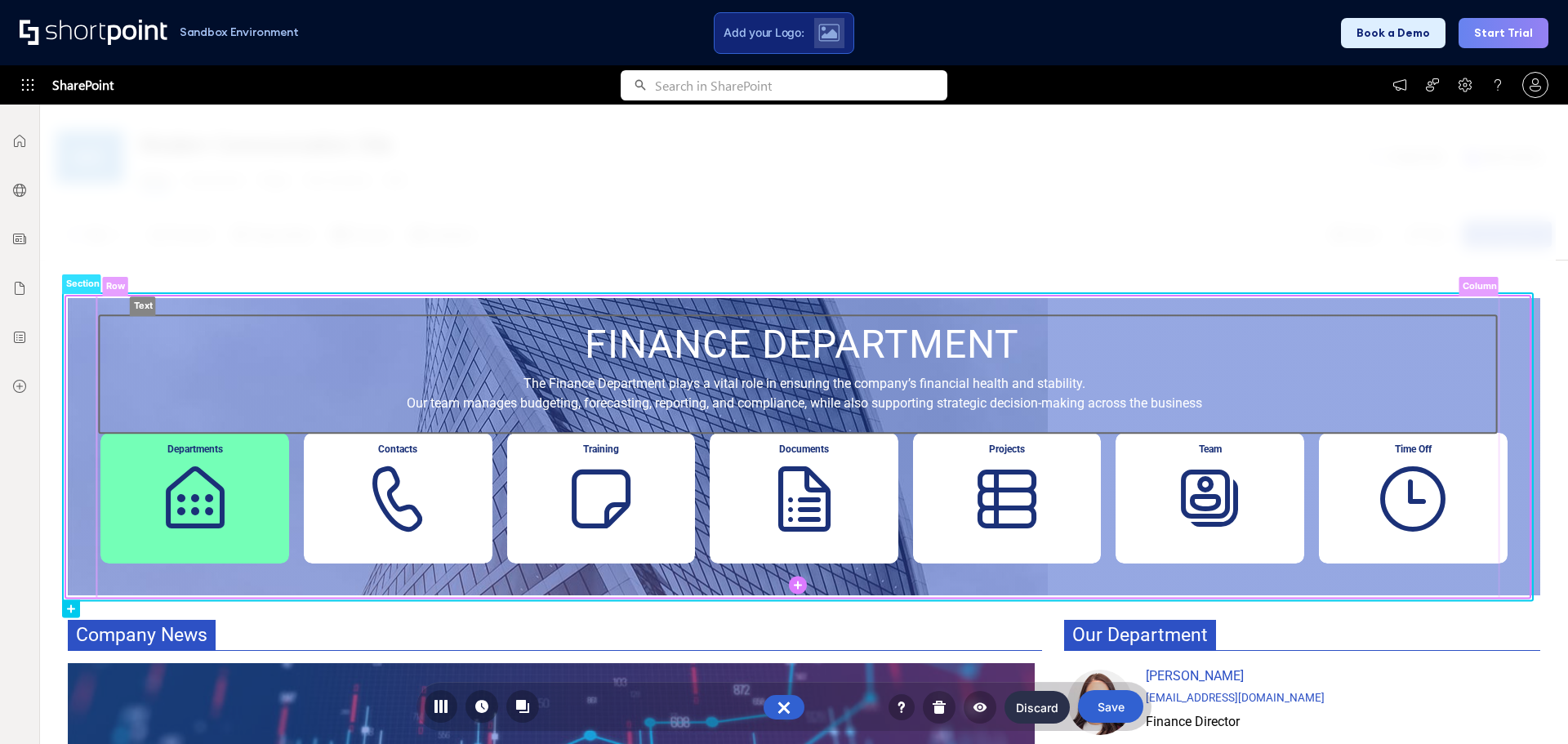
click at [437, 369] on rect at bounding box center [797, 374] width 1398 height 118
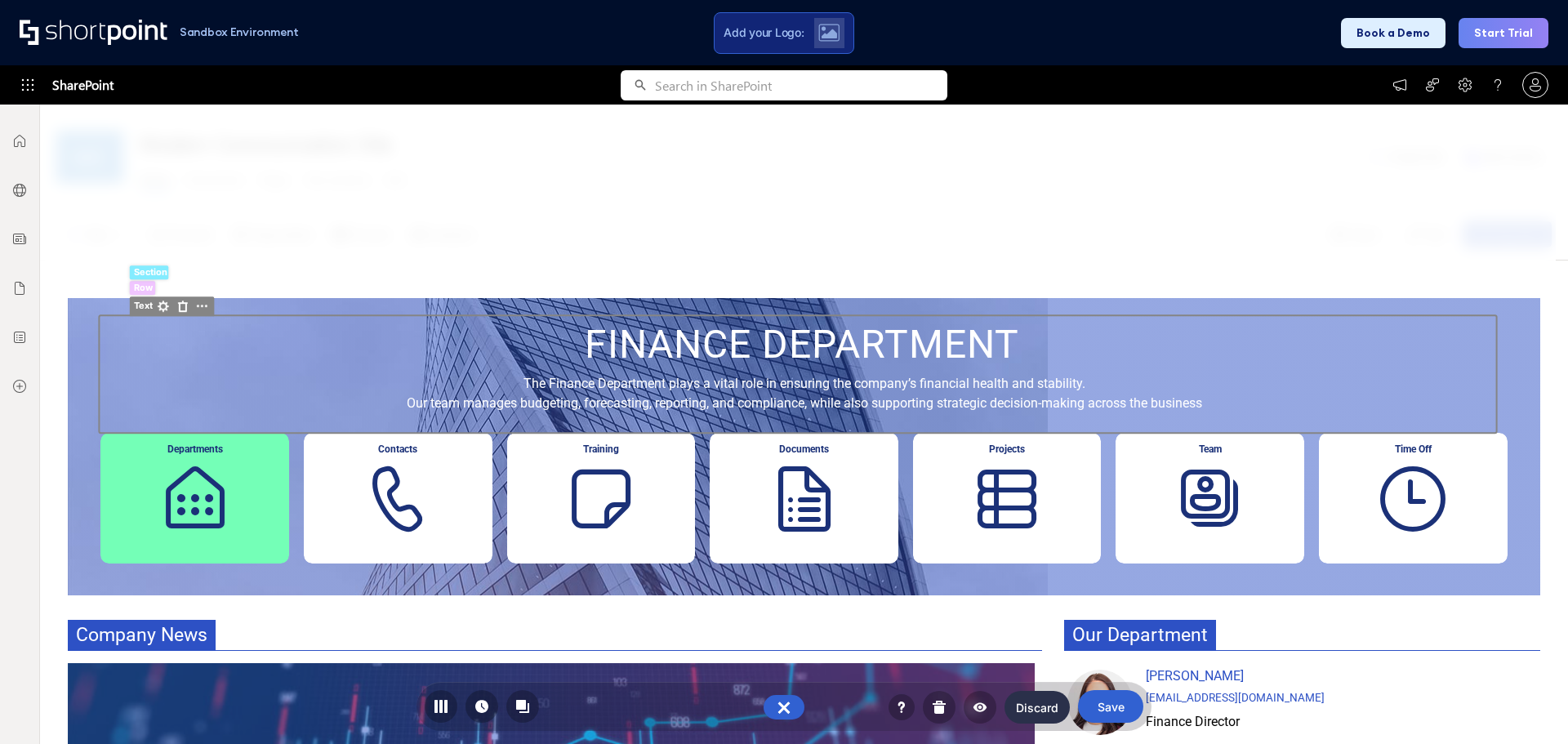
click at [585, 365] on span "FINANCE DEPARTMENT" at bounding box center [801, 344] width 434 height 46
click at [396, 218] on div at bounding box center [798, 425] width 1516 height 640
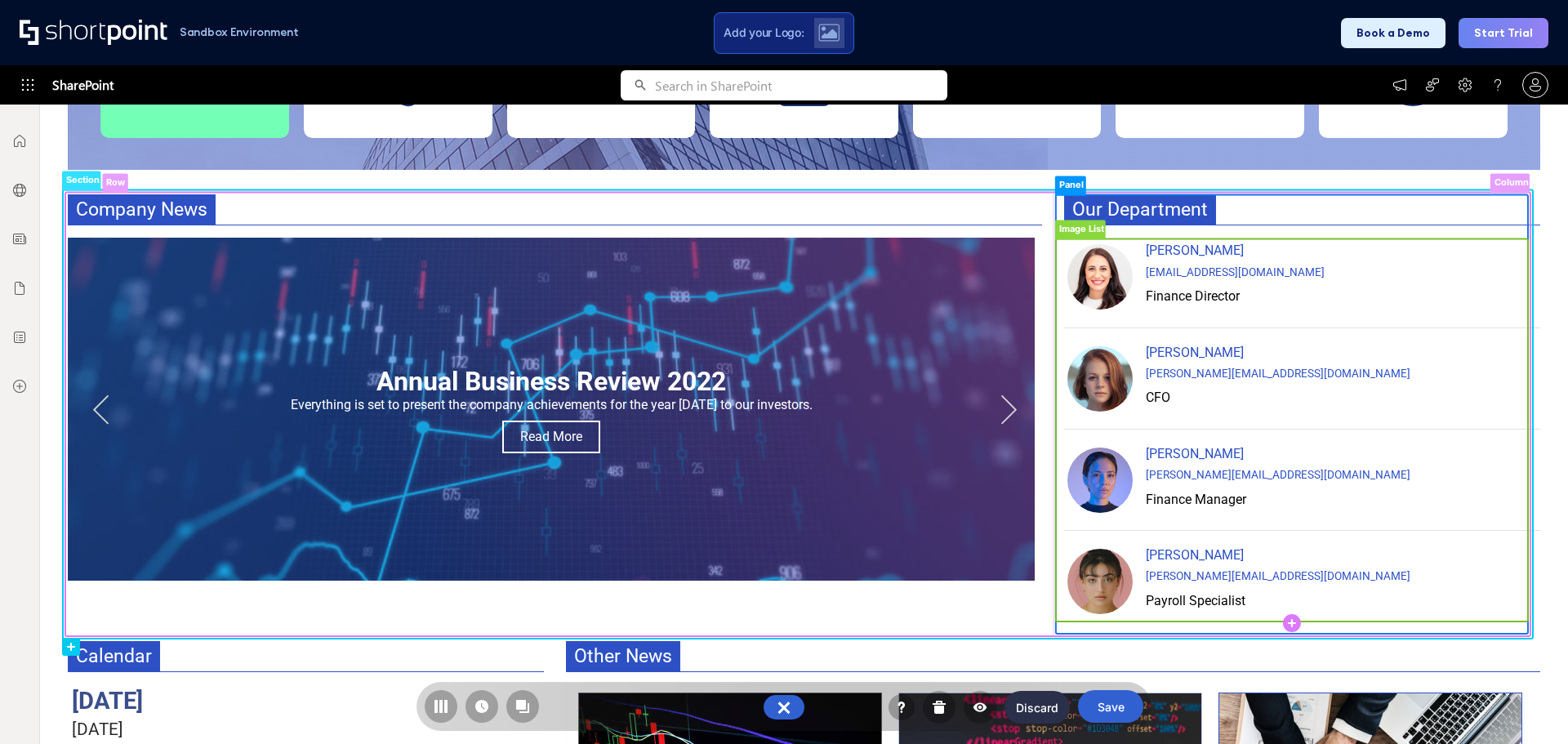
scroll to position [458, 0]
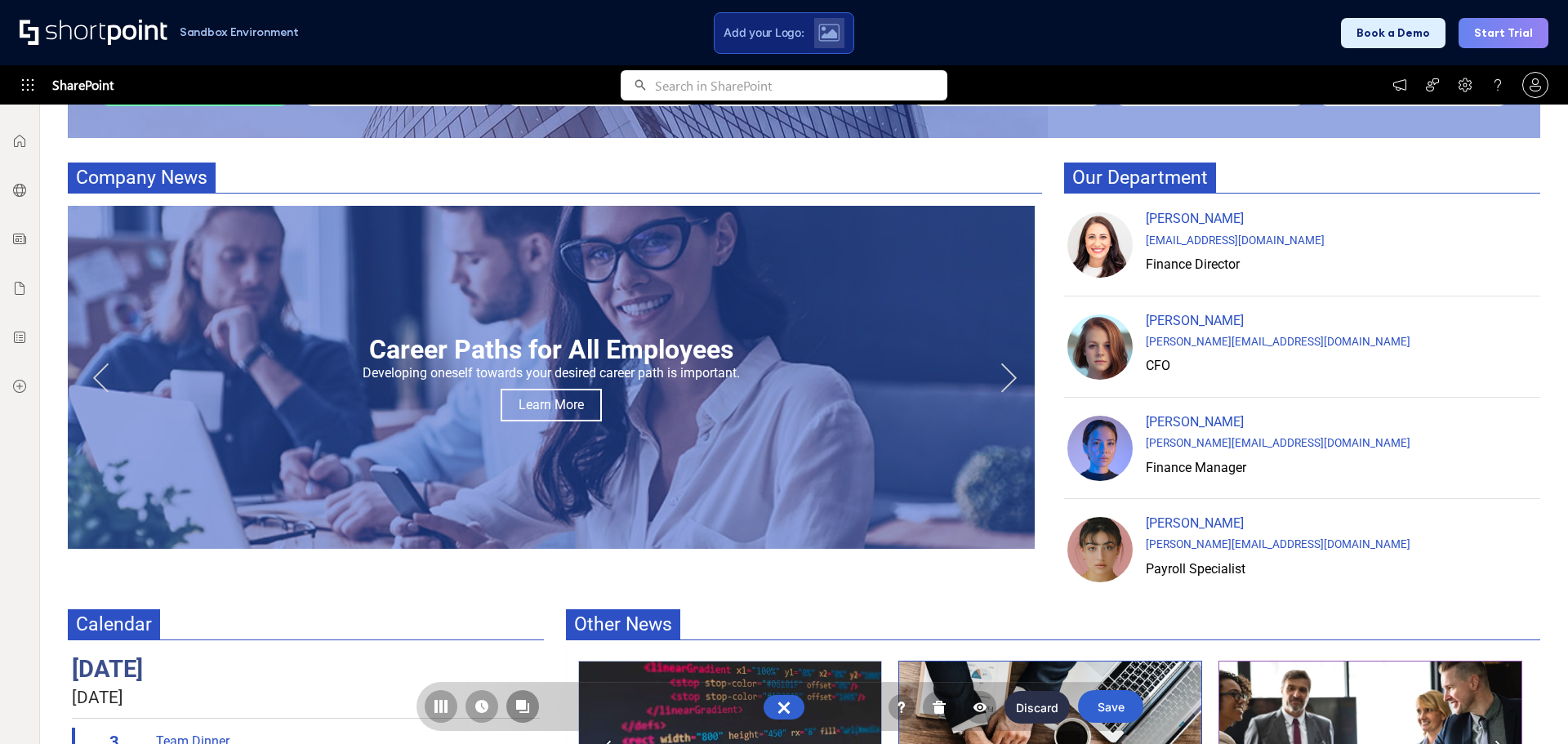
click at [518, 705] on icon at bounding box center [521, 705] width 10 height 10
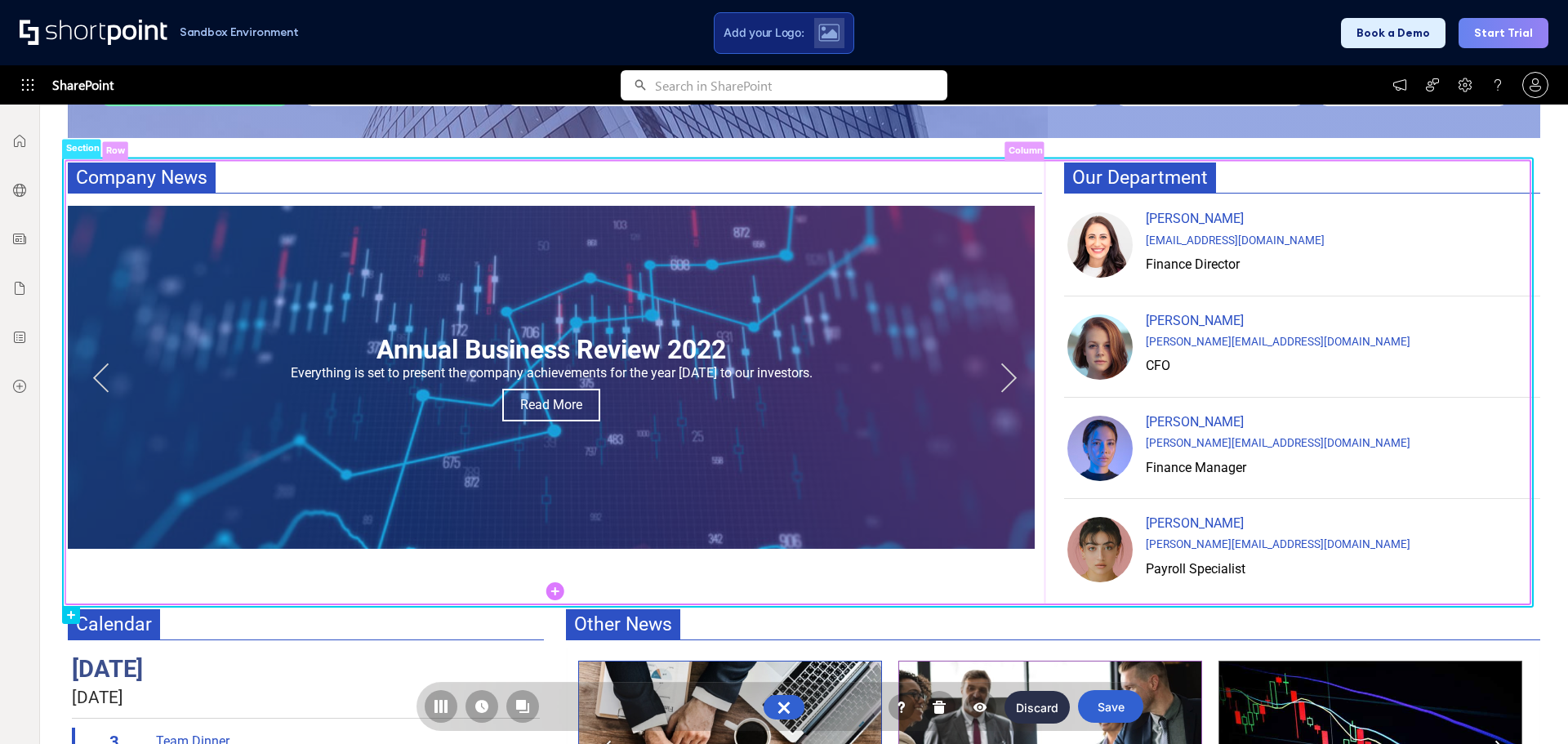
click at [904, 587] on rect at bounding box center [555, 382] width 980 height 444
click at [561, 586] on circle at bounding box center [555, 591] width 18 height 18
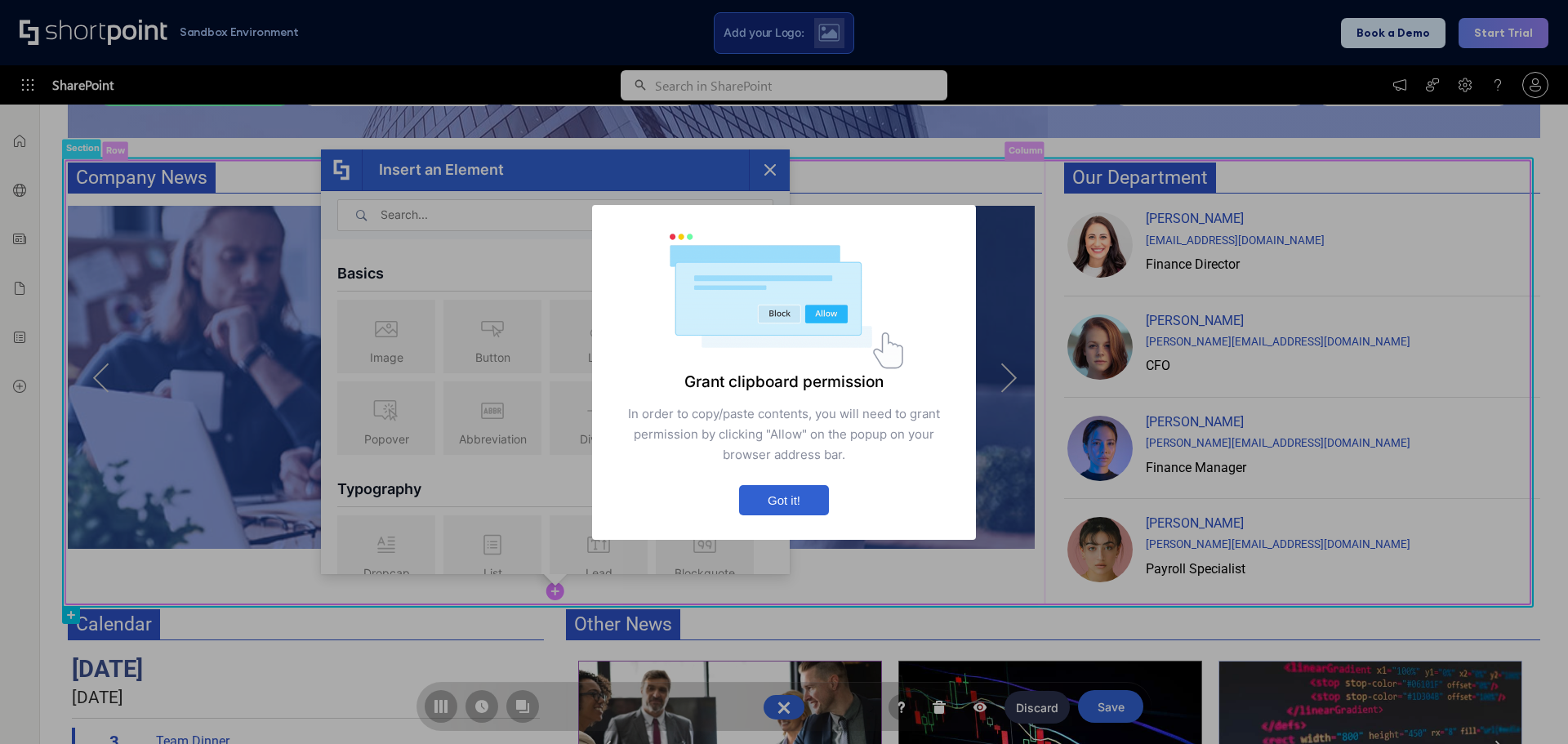
click at [580, 317] on div "Grant clipboard permission In order to copy/paste contents, you will need to gr…" at bounding box center [784, 372] width 1568 height 744
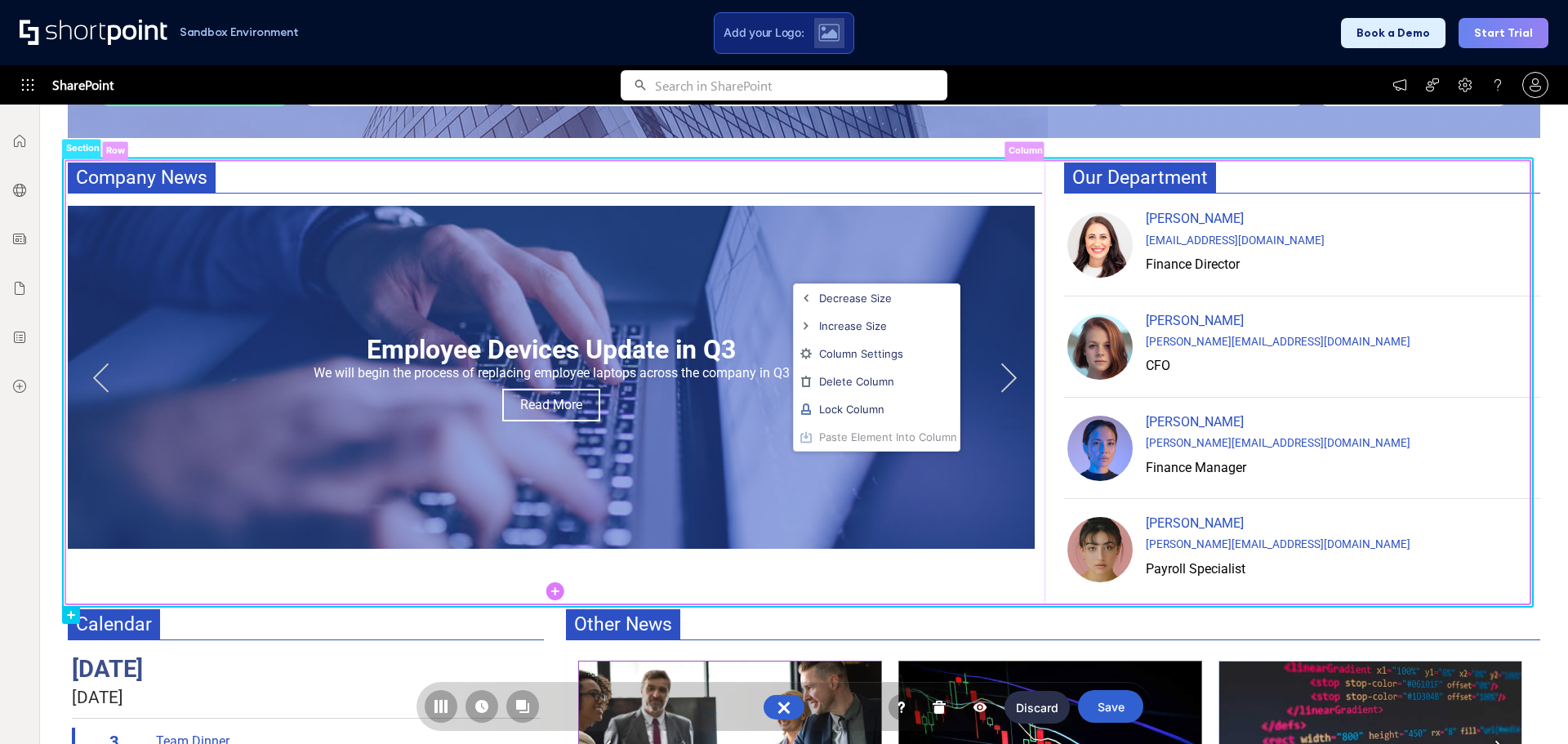
click at [588, 577] on div "Decrease size Increase size Column Settings Delete Column Lock Column Paste Ele…" at bounding box center [784, 372] width 1568 height 744
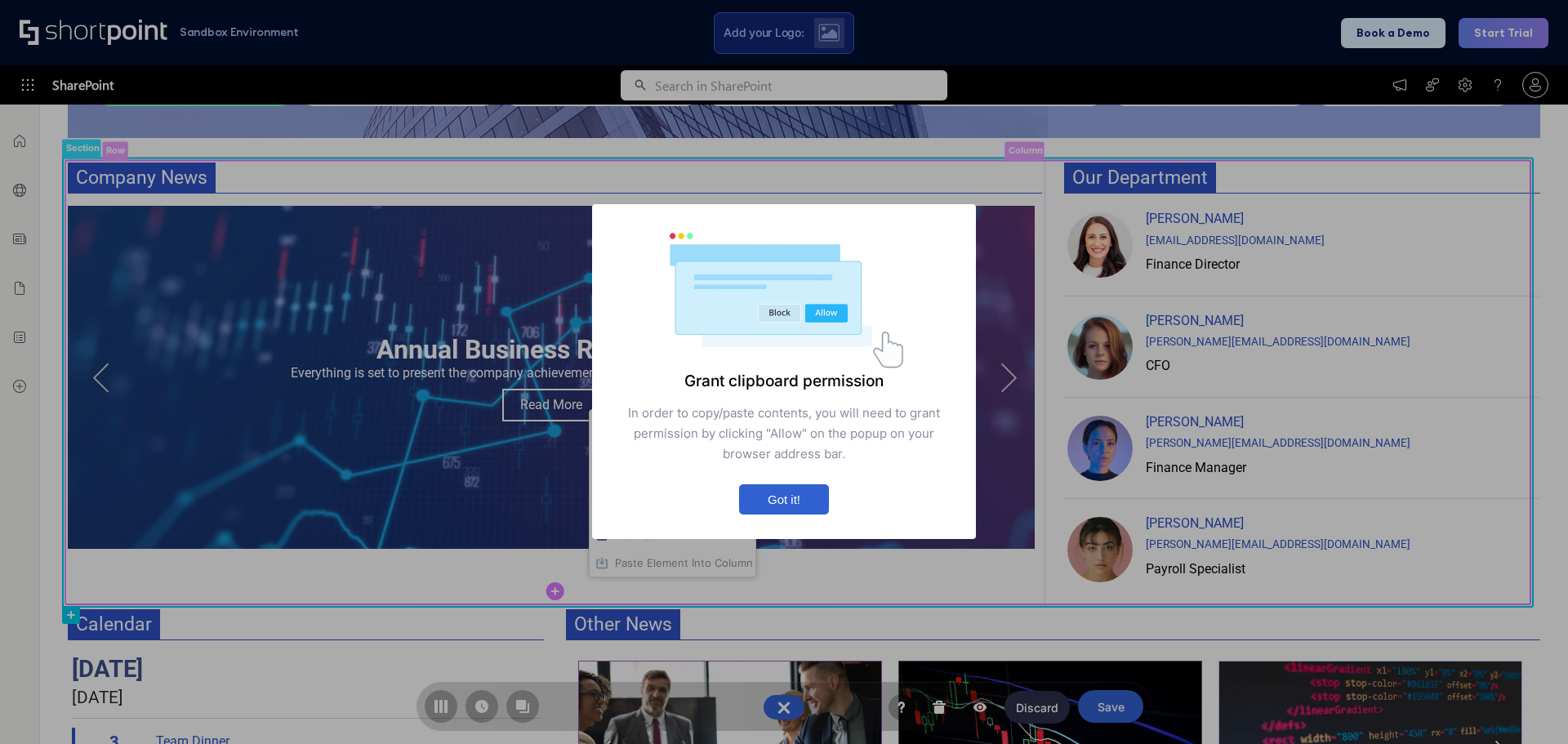
click at [786, 494] on button "Got it!" at bounding box center [783, 500] width 90 height 30
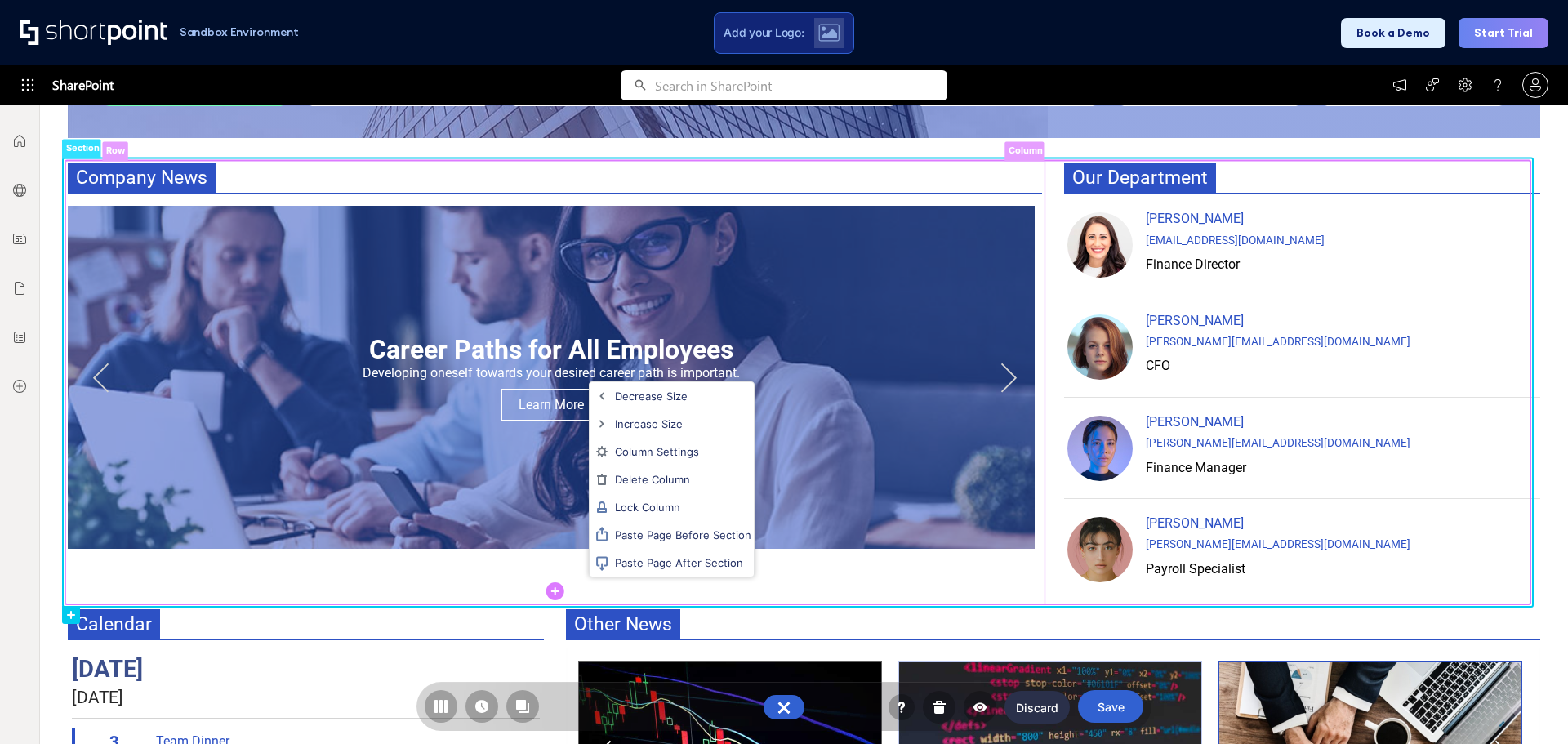
click at [558, 590] on div "Decrease size Increase size Column Settings Delete Column Lock Column Paste Pag…" at bounding box center [784, 372] width 1568 height 744
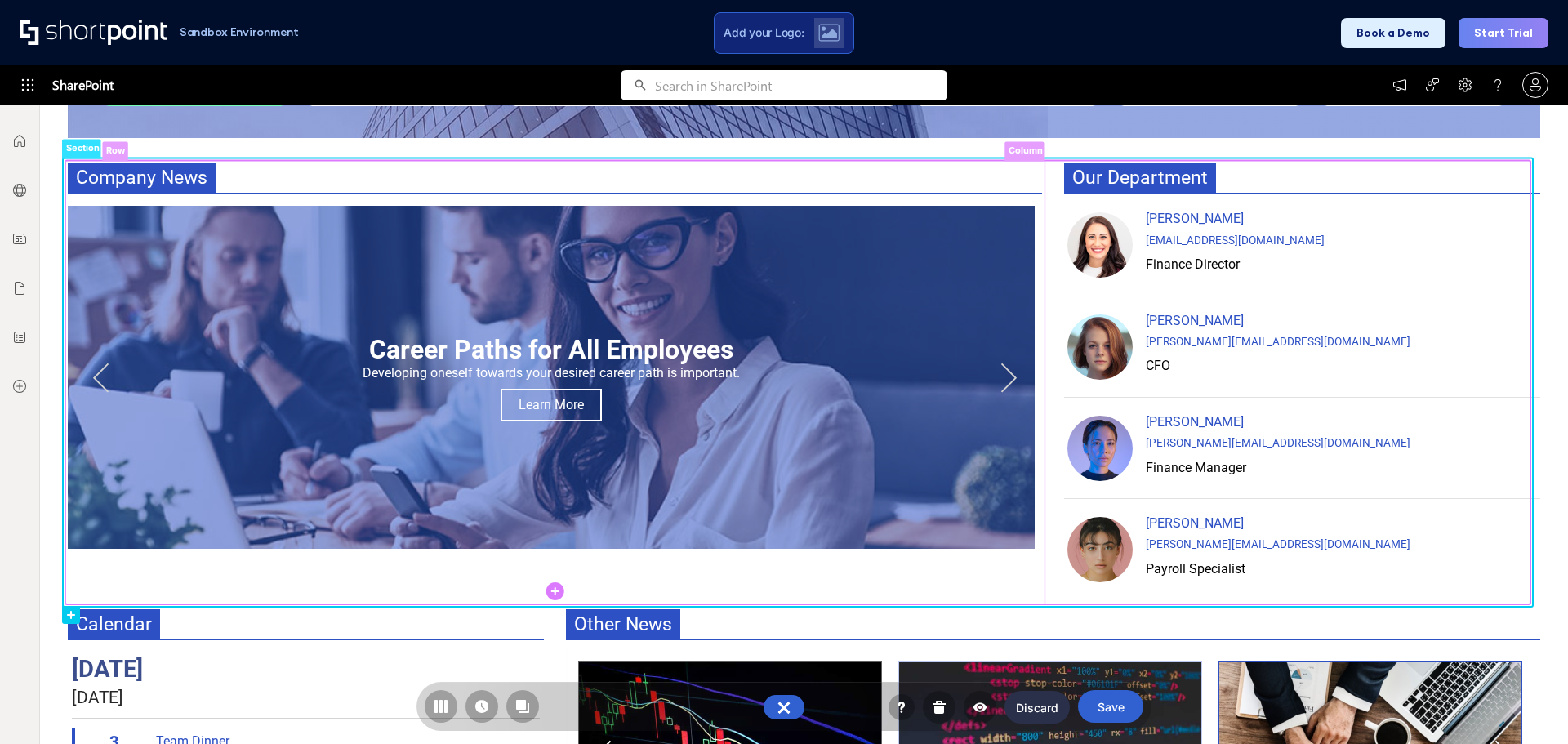
click at [558, 590] on circle at bounding box center [555, 591] width 18 height 18
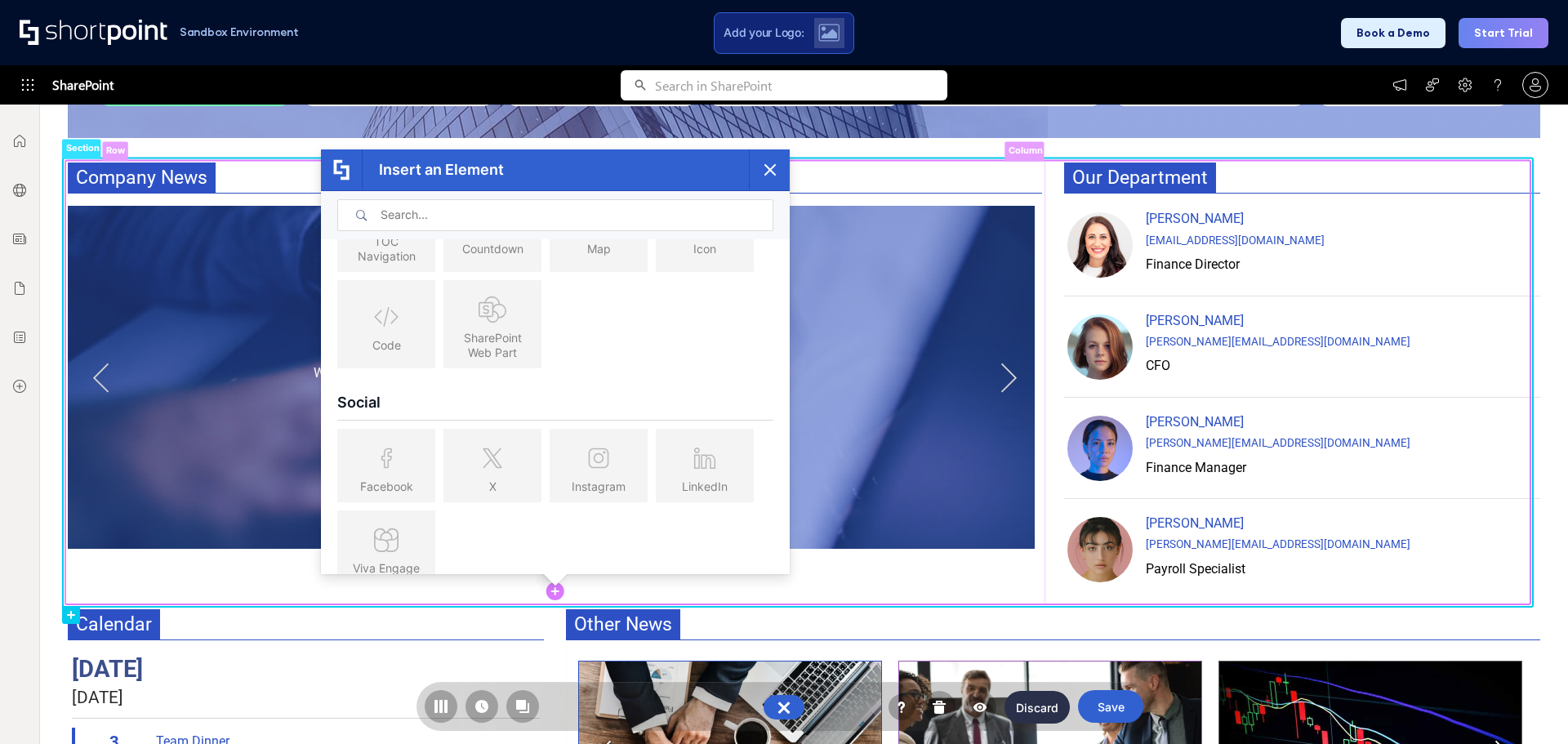
scroll to position [1487, 0]
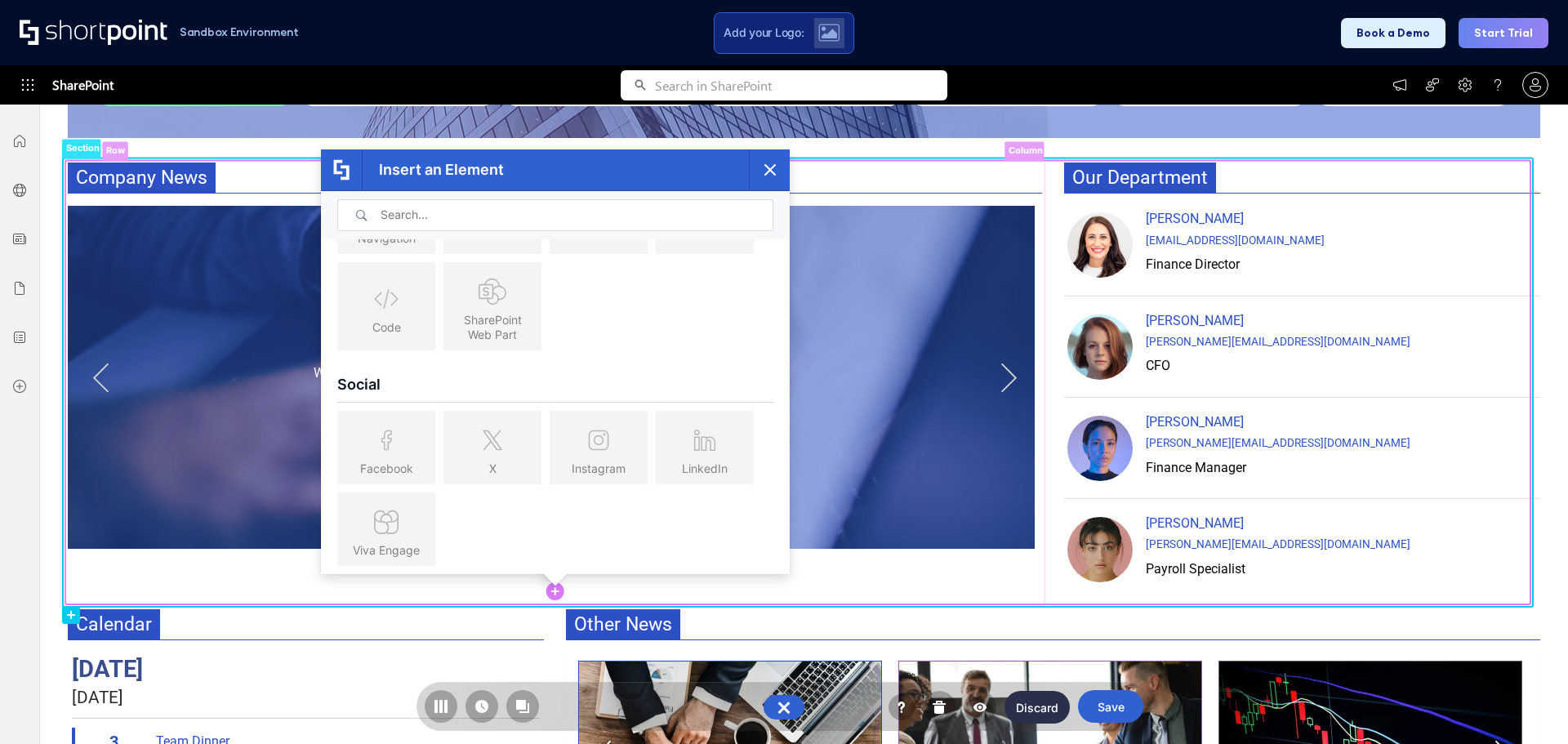
click at [759, 558] on div "Facebook X Instagram LinkedIn Viva Engage" at bounding box center [555, 489] width 444 height 164
click at [687, 459] on icon at bounding box center [705, 440] width 42 height 42
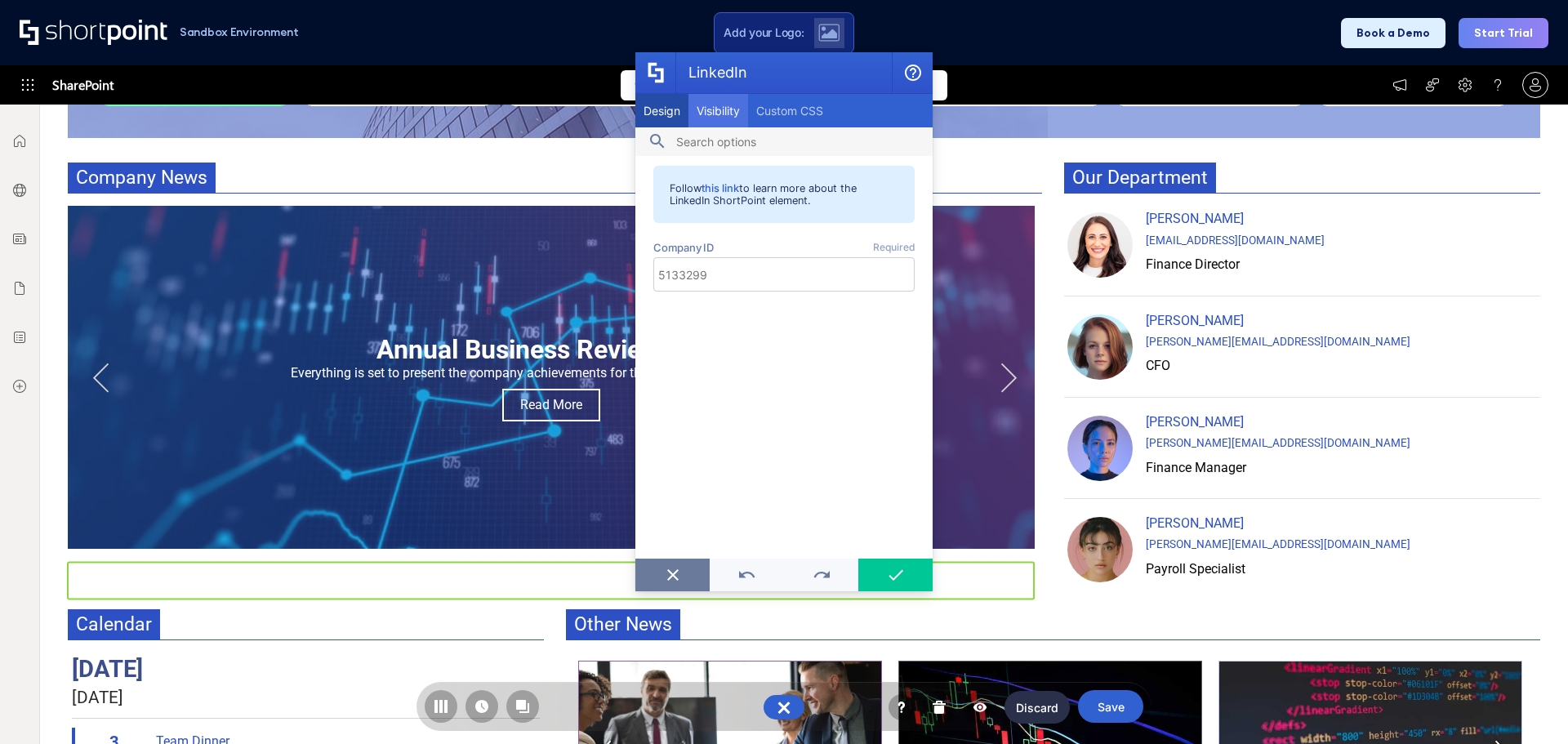
click at [727, 109] on span "Visibility" at bounding box center [718, 111] width 43 height 13
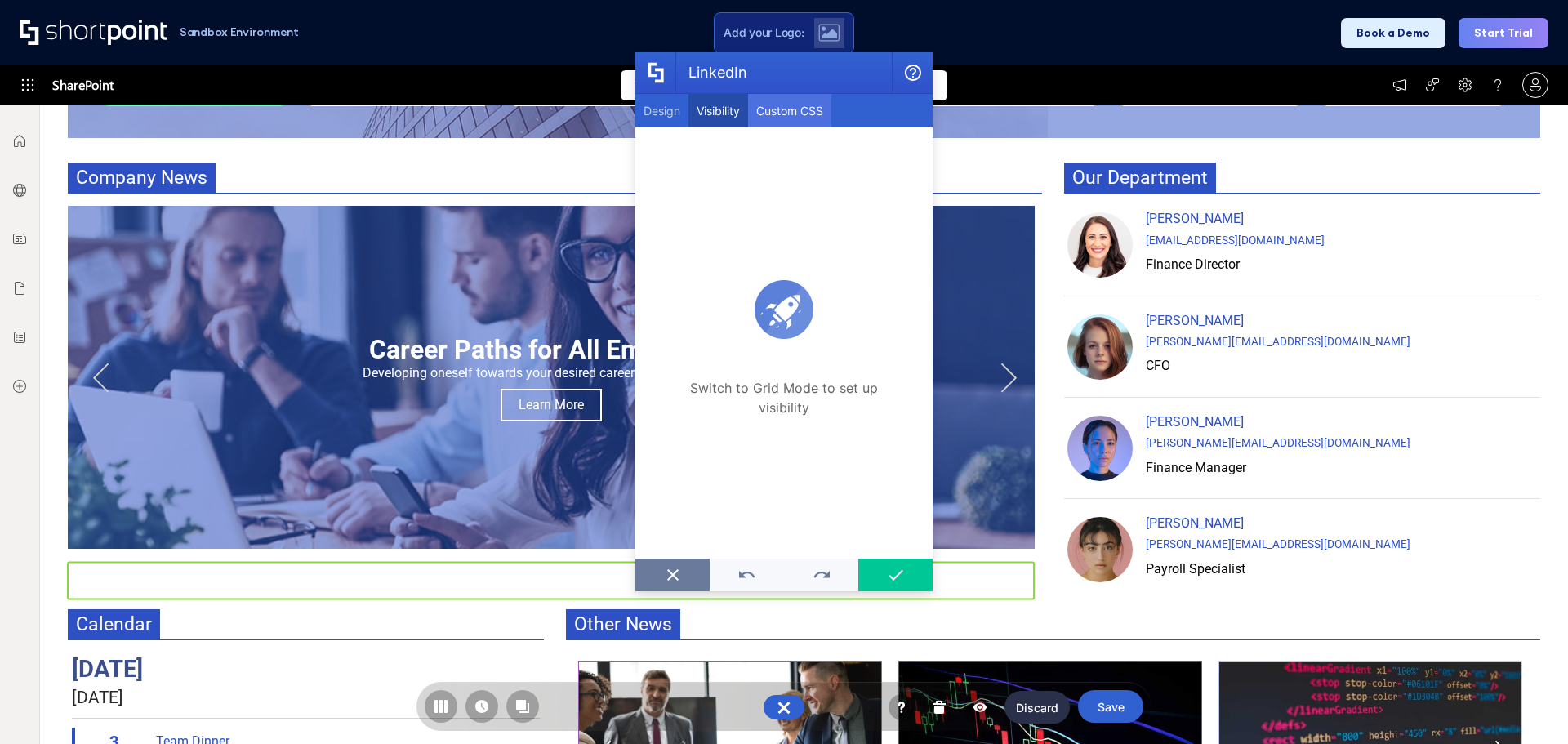
click at [814, 100] on div "Custom CSS" at bounding box center [790, 110] width 83 height 34
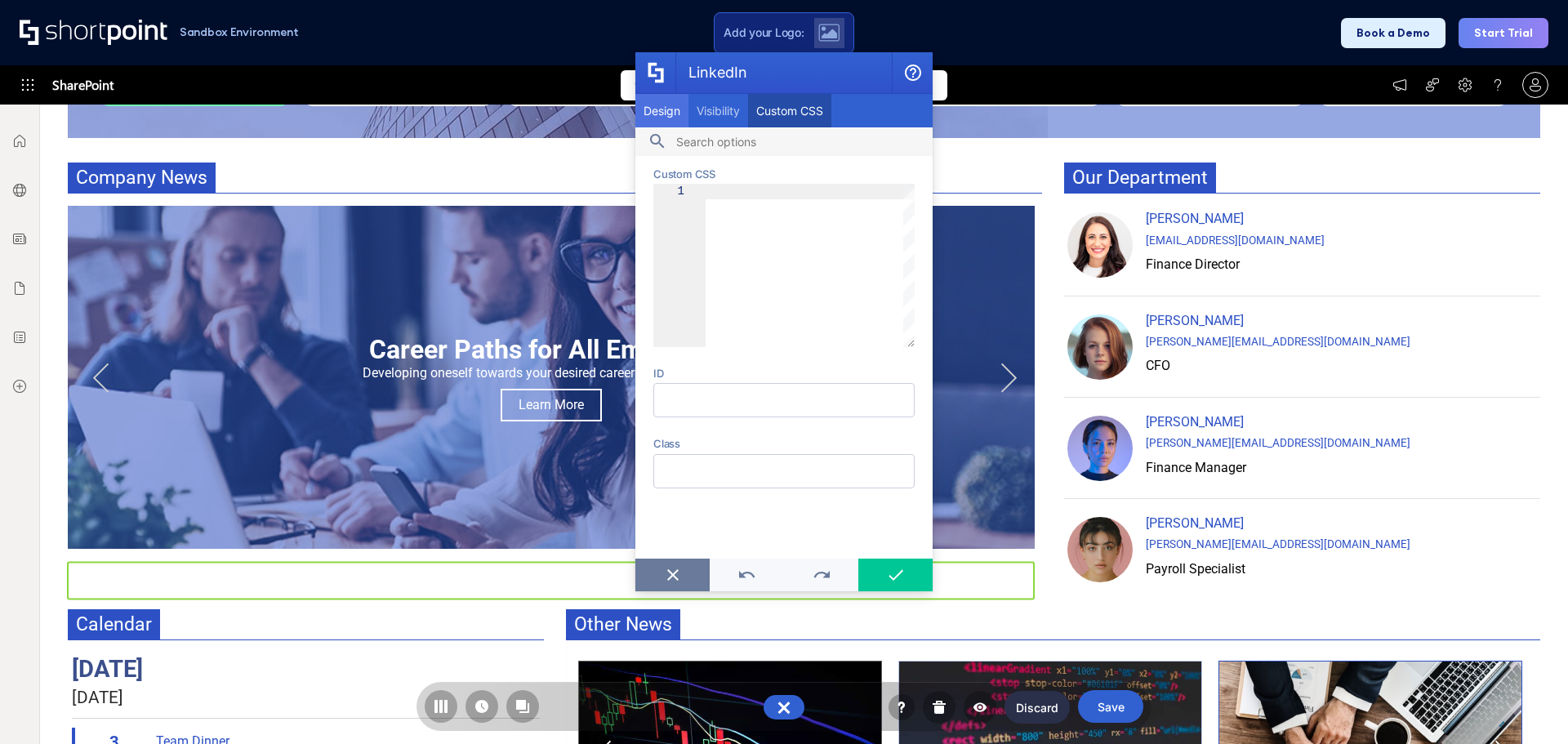
click at [655, 110] on span "Design" at bounding box center [662, 111] width 37 height 13
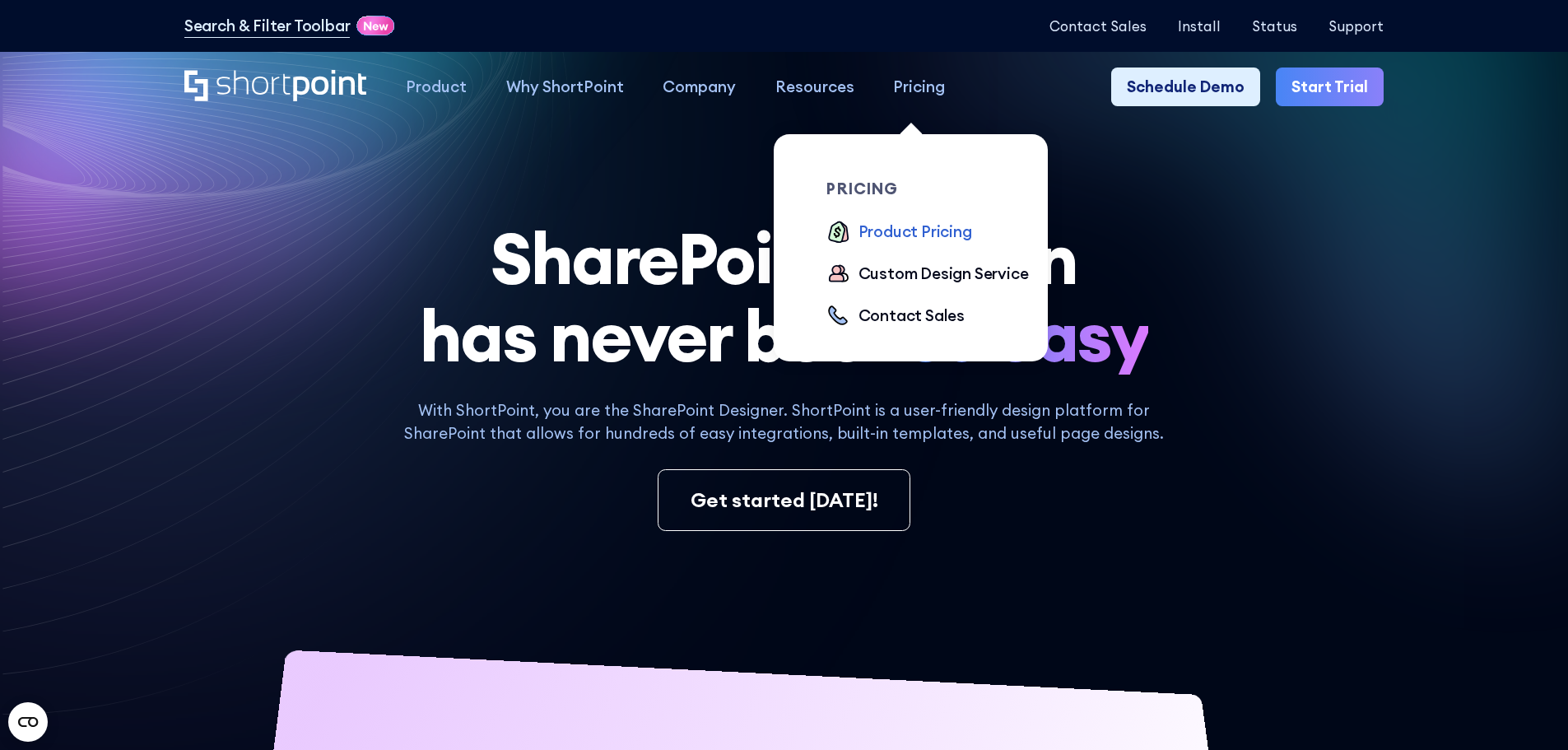
click at [886, 235] on div "Product Pricing" at bounding box center [915, 231] width 114 height 24
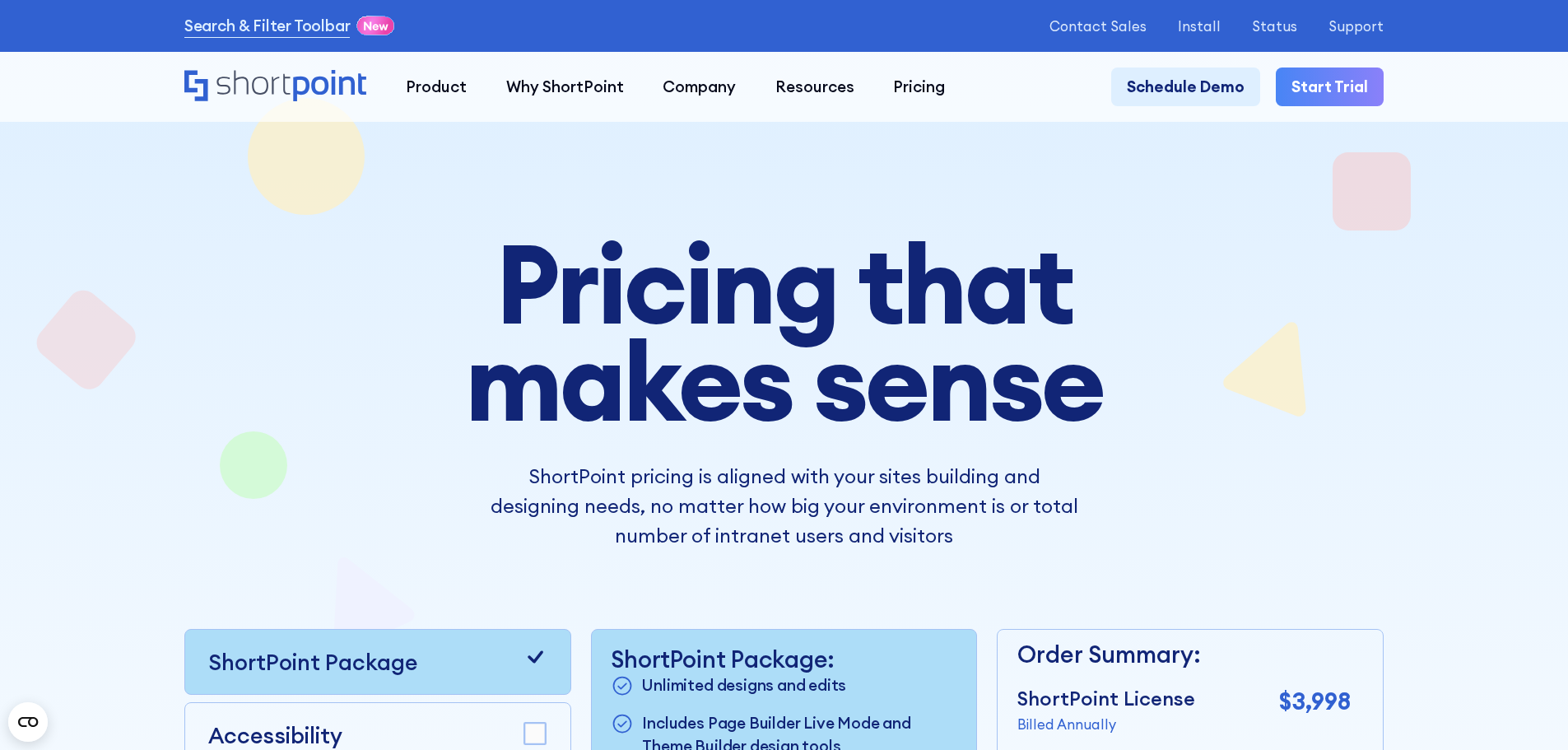
click at [383, 329] on h1 "Pricing that makes sense" at bounding box center [784, 332] width 883 height 195
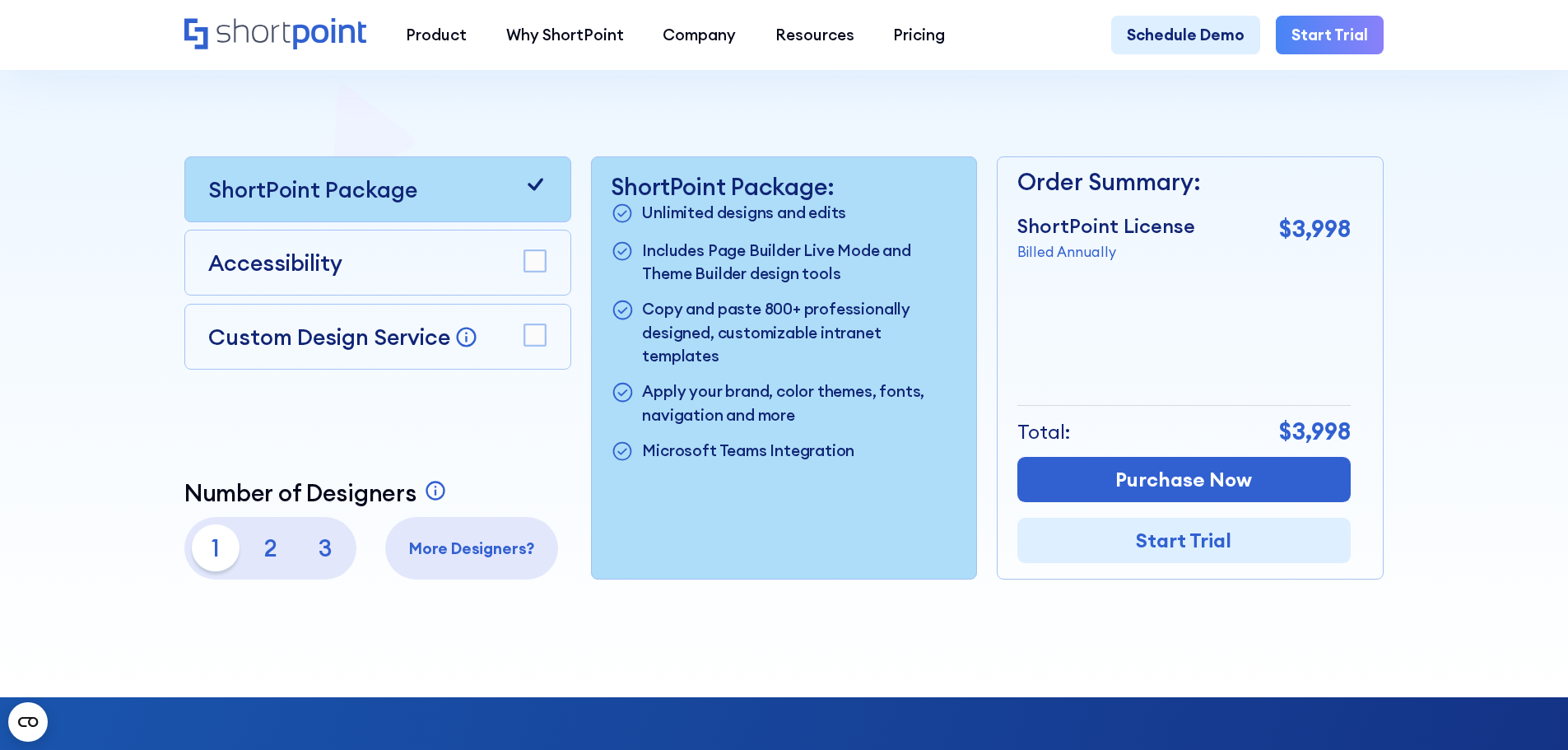
scroll to position [494, 0]
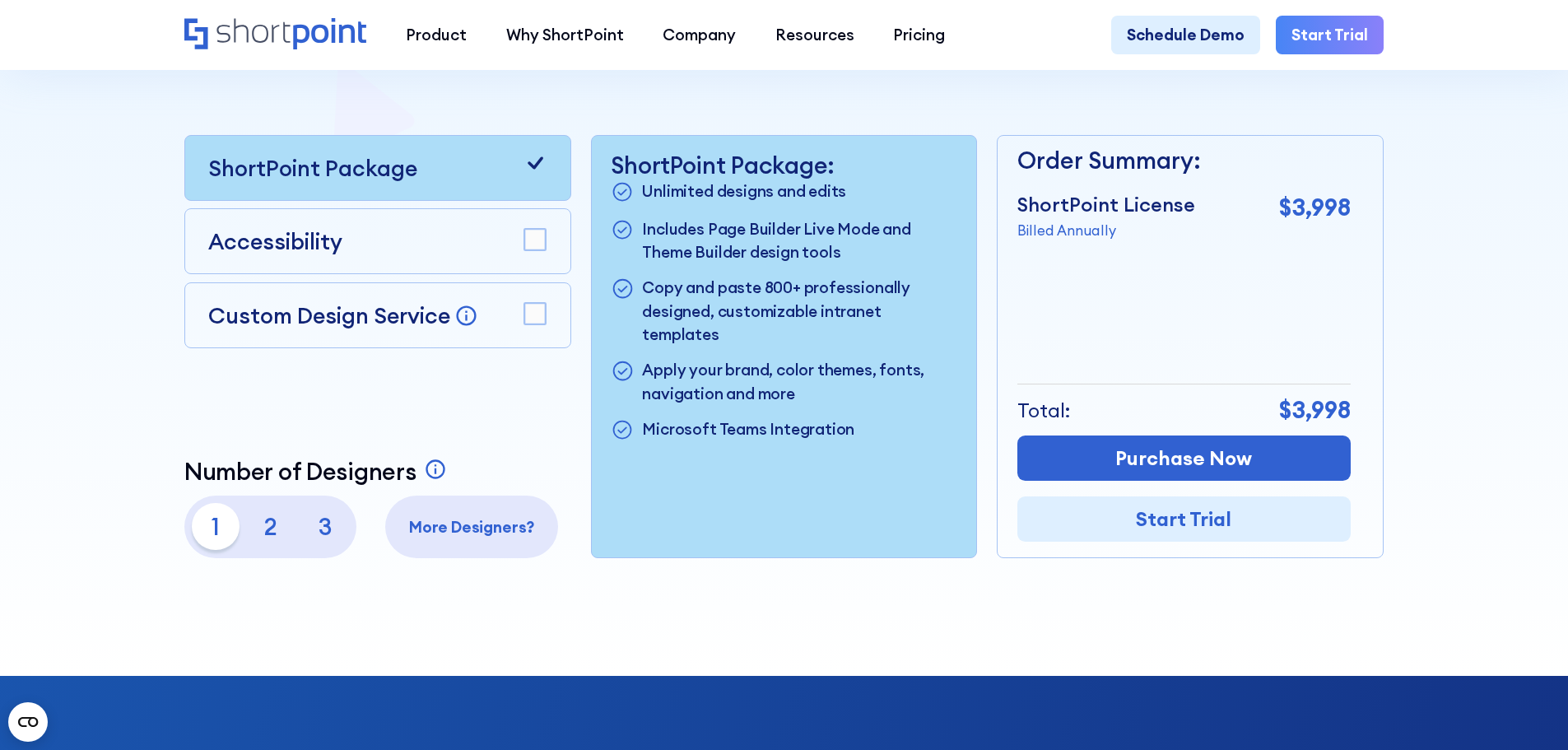
click at [302, 245] on p "Accessibility" at bounding box center [275, 241] width 134 height 33
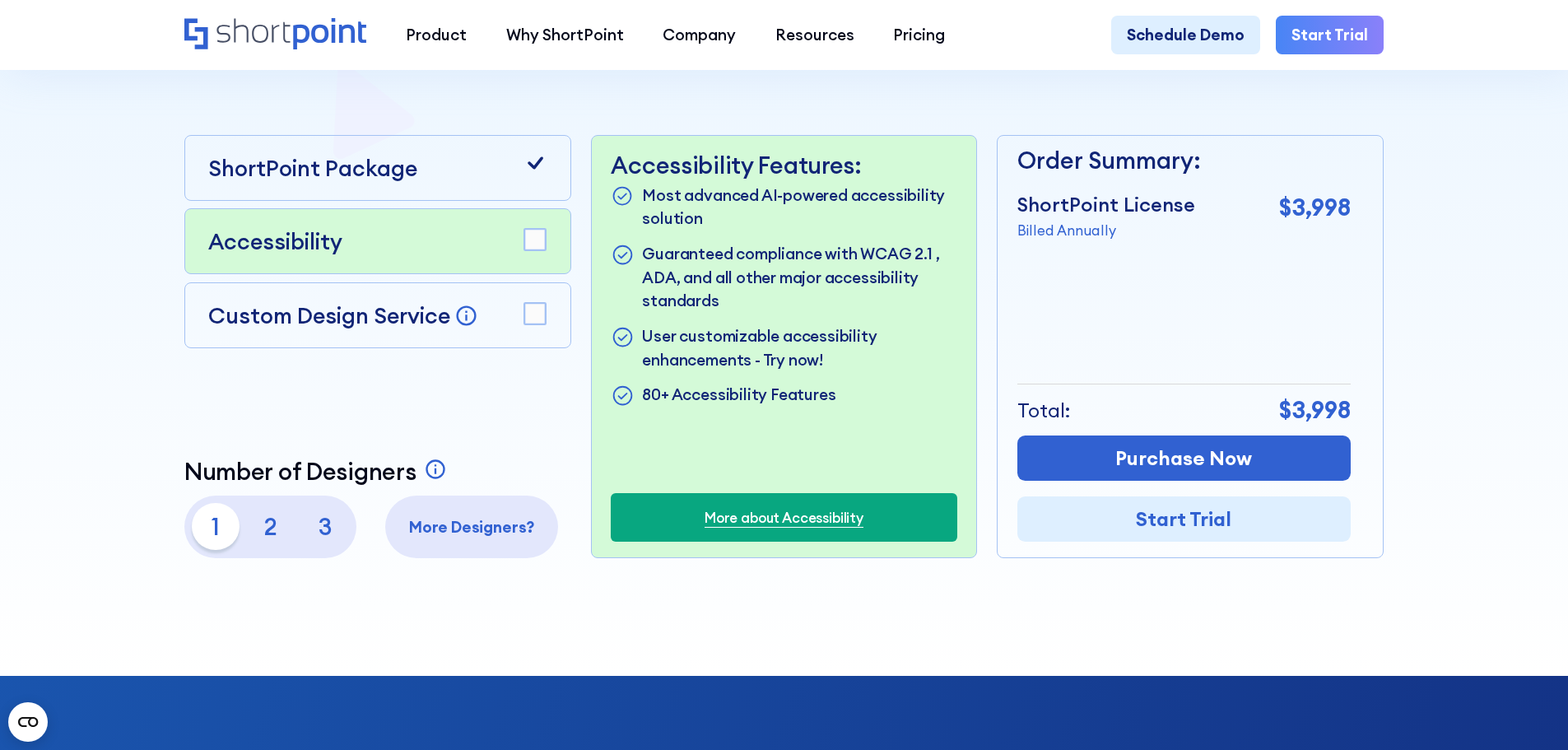
click at [309, 311] on p "Custom Design Service" at bounding box center [328, 315] width 242 height 28
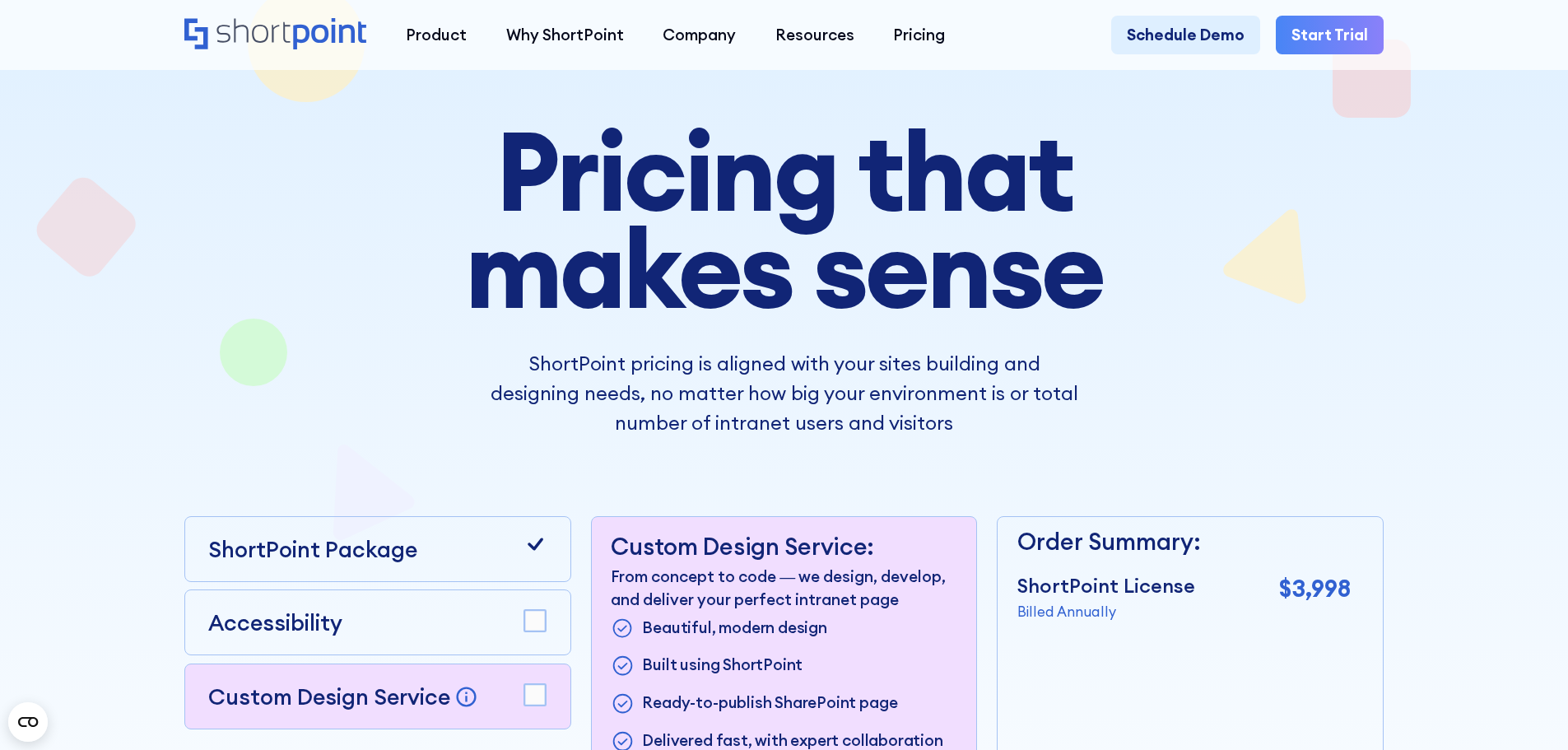
scroll to position [33, 0]
